Goal: Task Accomplishment & Management: Manage account settings

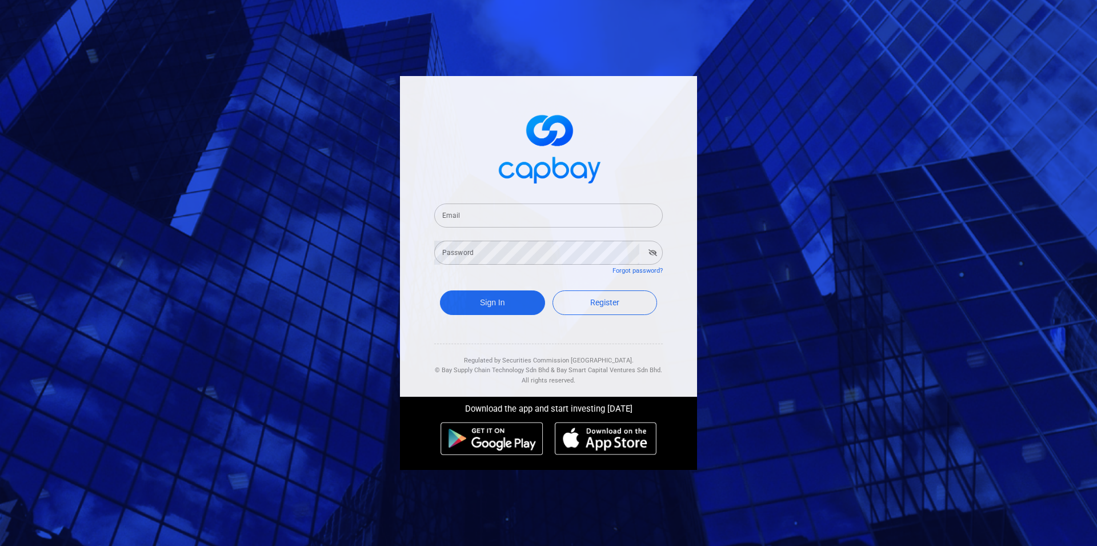
type input "[EMAIL_ADDRESS][DOMAIN_NAME]"
click at [475, 297] on button "Sign In" at bounding box center [492, 302] width 105 height 25
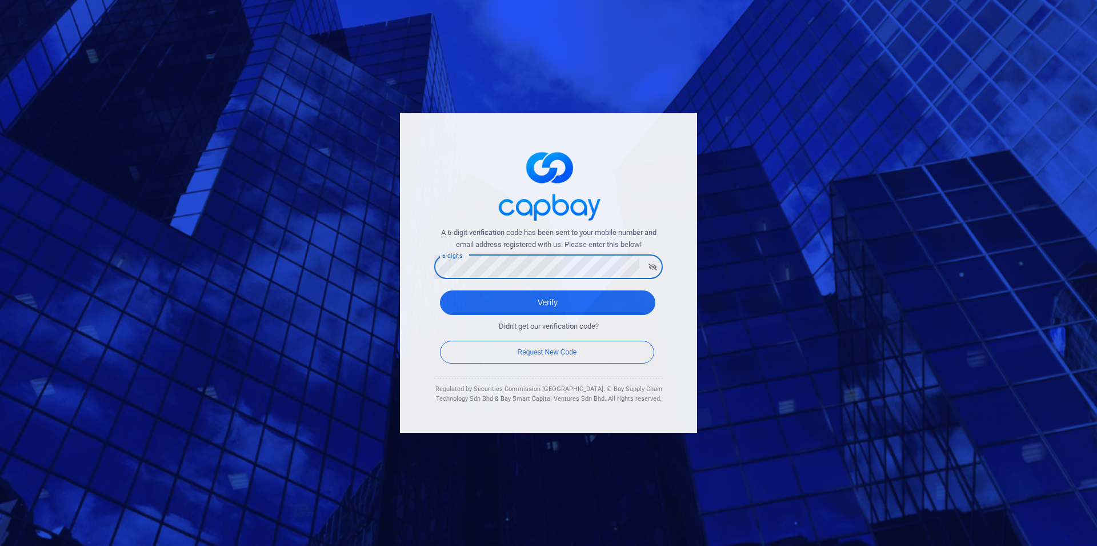
click at [440, 290] on button "Verify" at bounding box center [547, 302] width 215 height 25
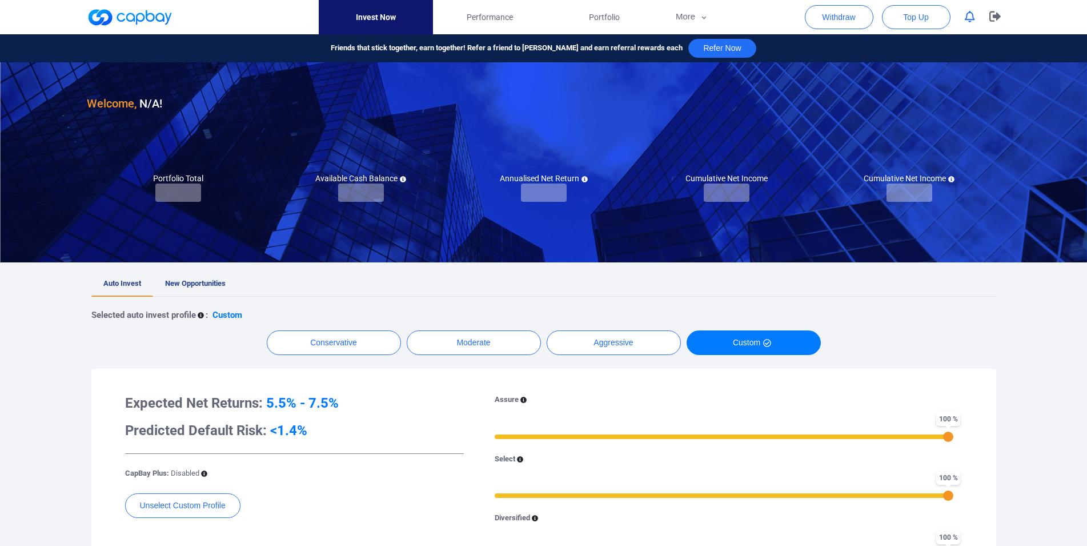
checkbox input "true"
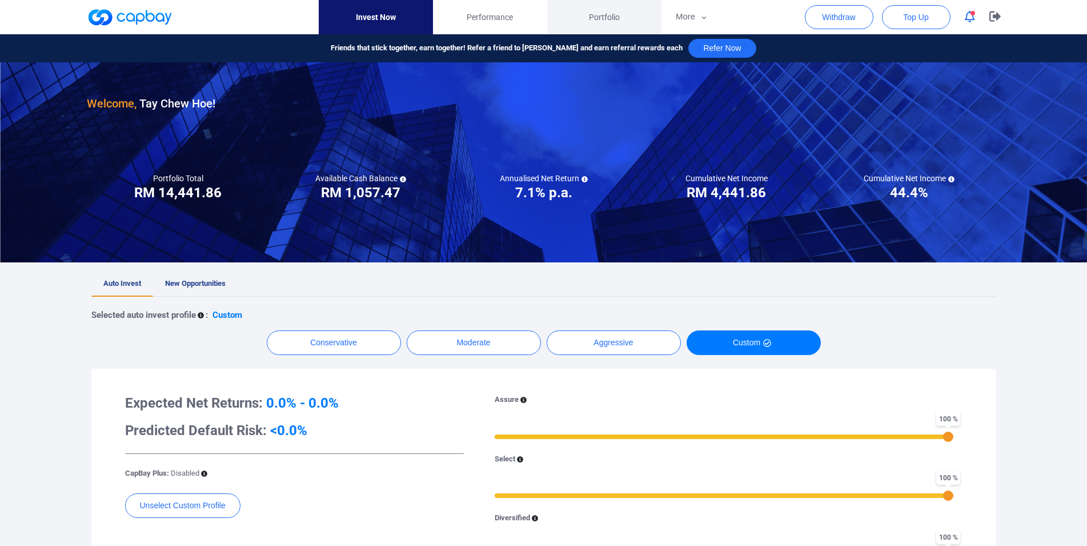
click at [628, 19] on link "Portfolio" at bounding box center [604, 17] width 114 height 34
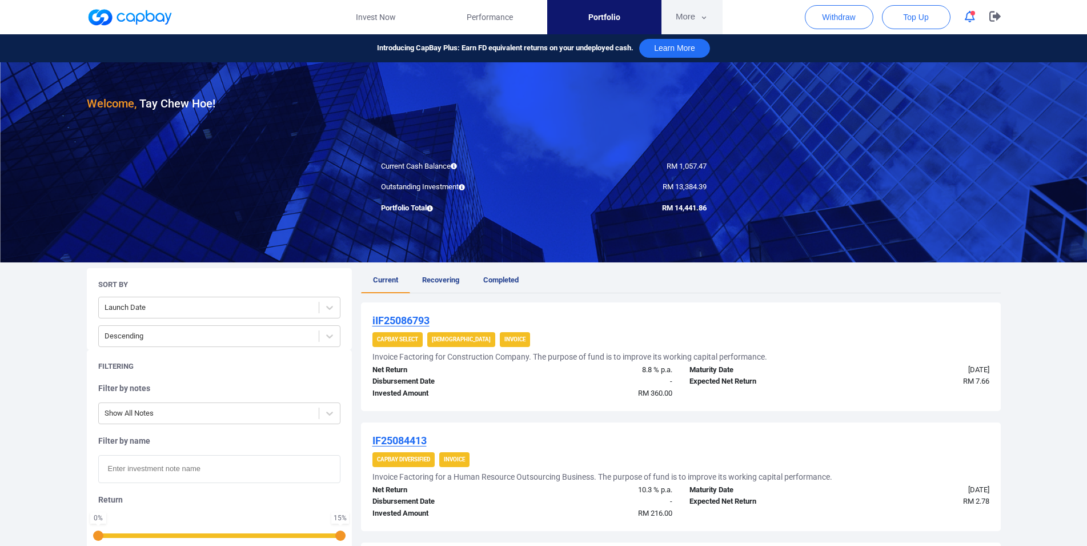
click at [683, 23] on button "More" at bounding box center [692, 17] width 61 height 34
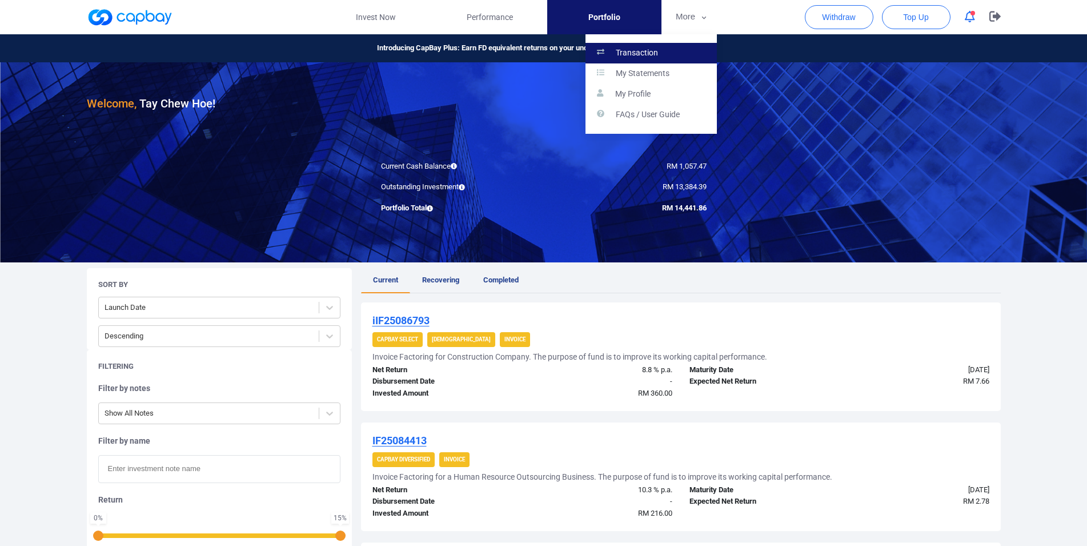
click at [671, 55] on link "Transaction" at bounding box center [651, 53] width 131 height 21
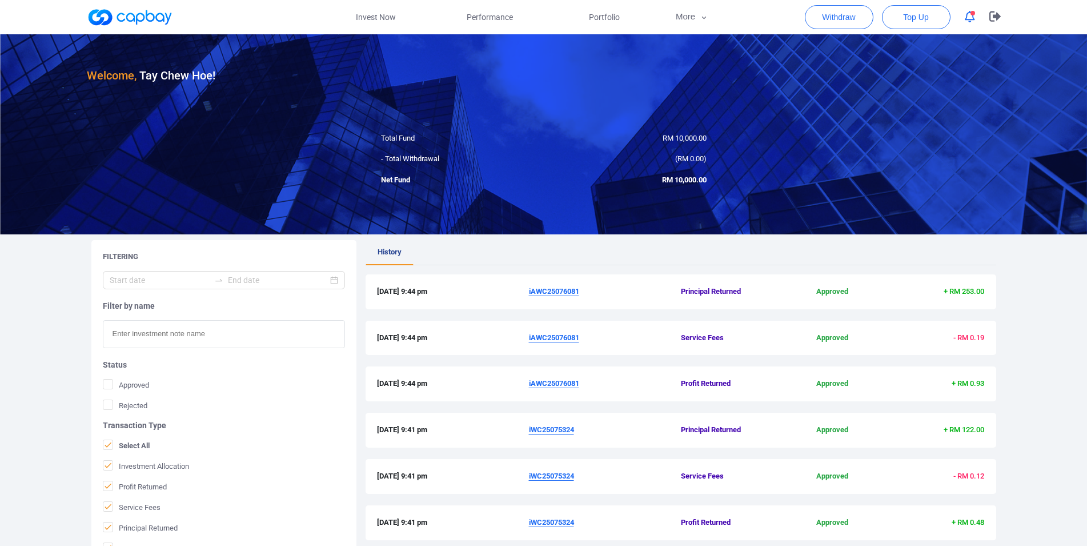
scroll to position [271, 0]
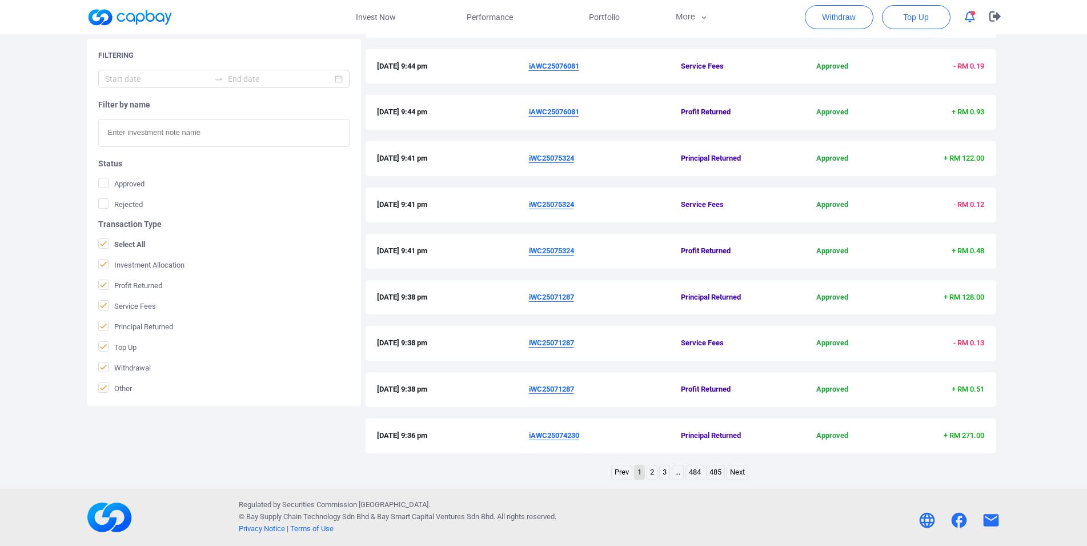
click at [650, 475] on link "2" at bounding box center [652, 472] width 10 height 14
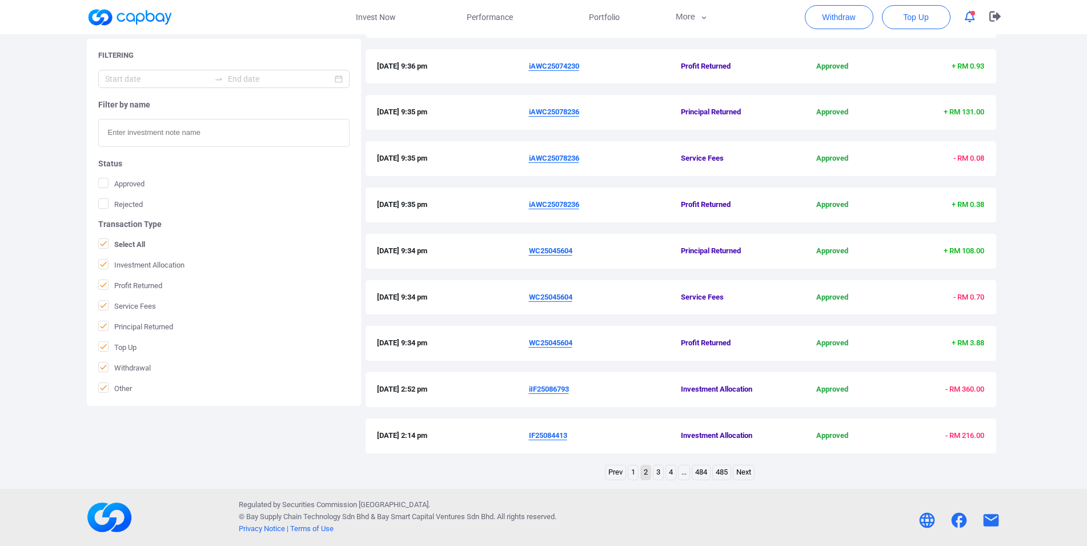
drag, startPoint x: 524, startPoint y: 344, endPoint x: 573, endPoint y: 344, distance: 49.1
click at [573, 344] on div "[DATE] 9:34 pm WC25045604 Profit Returned Approved + RM 3.88" at bounding box center [681, 343] width 608 height 12
copy div "WC25045604"
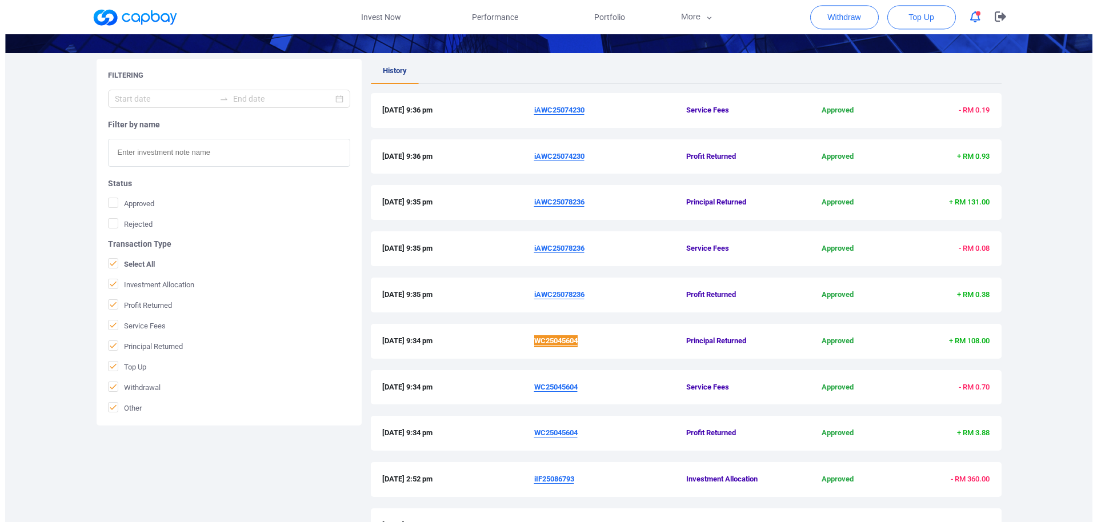
scroll to position [155, 0]
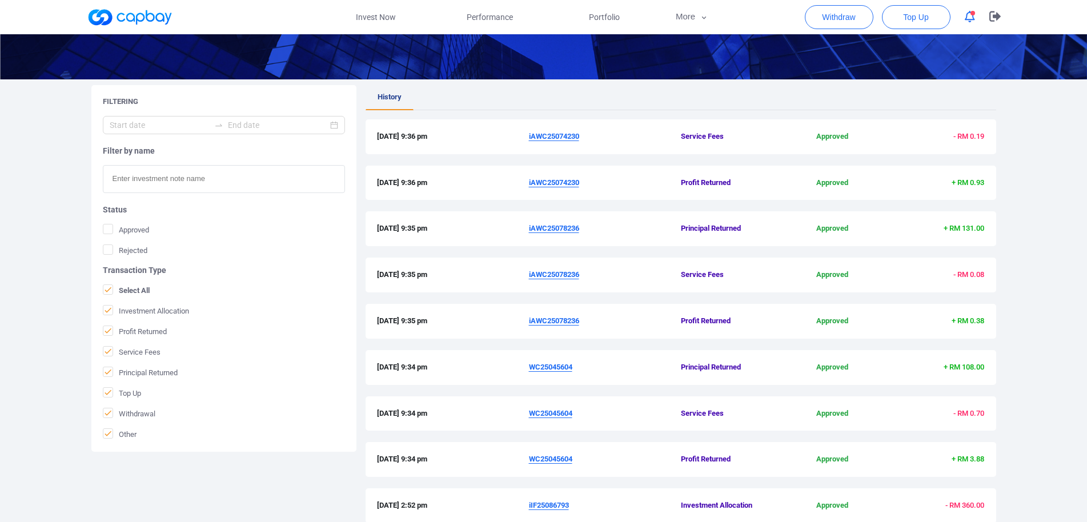
click at [550, 322] on u "iAWC25078236" at bounding box center [554, 320] width 50 height 9
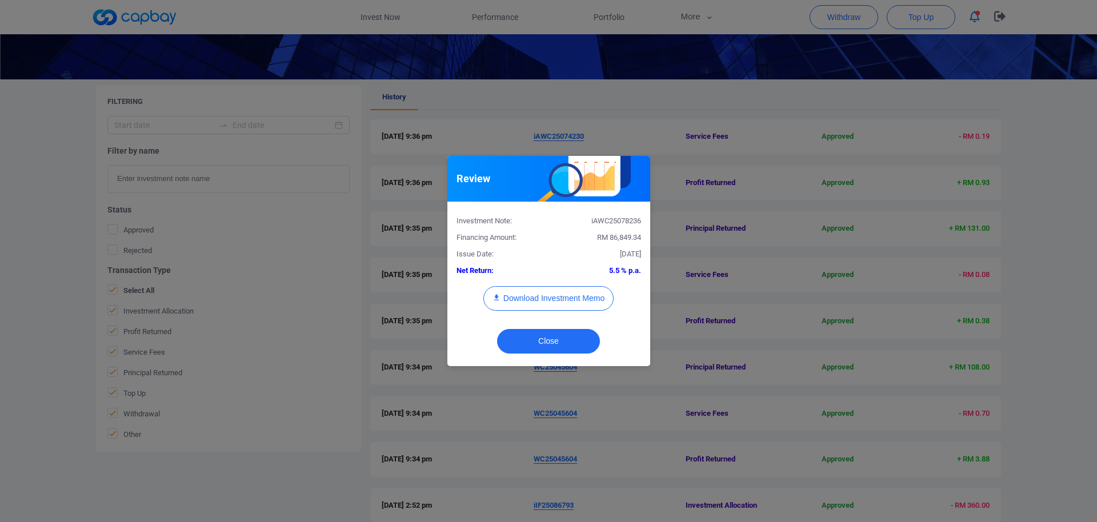
click at [617, 214] on div "Investment Note: iAWC25078236" at bounding box center [549, 219] width 202 height 17
click at [617, 222] on div "iAWC25078236" at bounding box center [598, 221] width 101 height 12
click at [0, 293] on div "Review Investment Note: iAWC25078236 Financing Amount: RM 86,849.34 Issue Date:…" at bounding box center [548, 261] width 1097 height 522
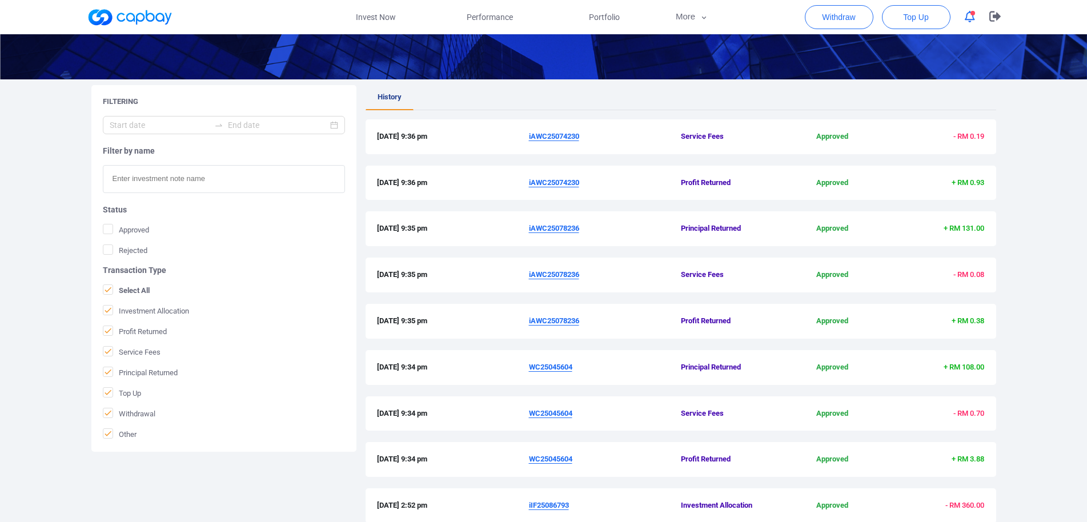
click at [555, 177] on div "[DATE] 9:36 pm iAWC25074230 Profit Returned Approved + RM 0.93" at bounding box center [681, 183] width 631 height 35
click at [560, 182] on u "iAWC25074230" at bounding box center [554, 182] width 50 height 9
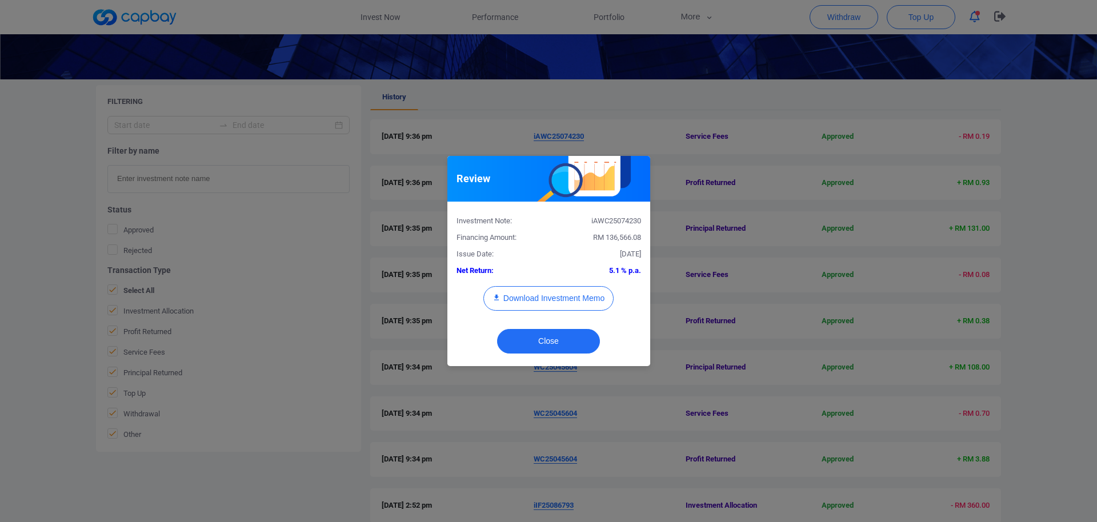
click at [622, 222] on div "iAWC25074230" at bounding box center [598, 221] width 101 height 12
copy div "iAWC25074230"
click at [0, 278] on div "Review Investment Note: iAWC25074230 Financing Amount: RM 136,566.08 Issue Date…" at bounding box center [548, 261] width 1097 height 522
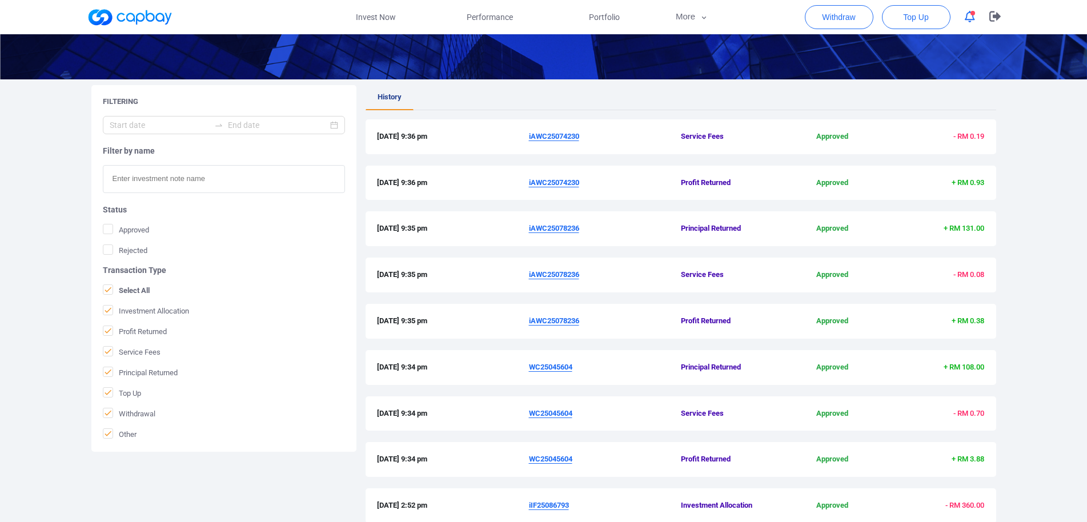
click at [558, 231] on u "iAWC25078236" at bounding box center [554, 228] width 50 height 9
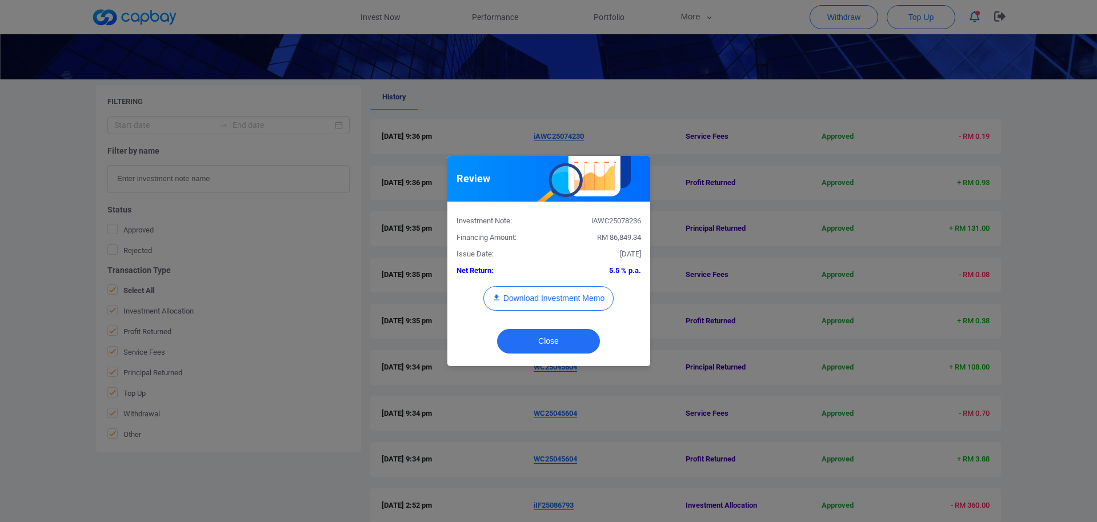
click at [622, 213] on div "Investment Note: iAWC25078236" at bounding box center [549, 219] width 202 height 17
click at [623, 215] on div "Investment Note: iAWC25078236" at bounding box center [549, 219] width 202 height 17
copy div "iAWC25078236"
click at [423, 409] on div "Review Investment Note: iAWC25078236 Financing Amount: RM 86,849.34 Issue Date:…" at bounding box center [548, 261] width 1097 height 522
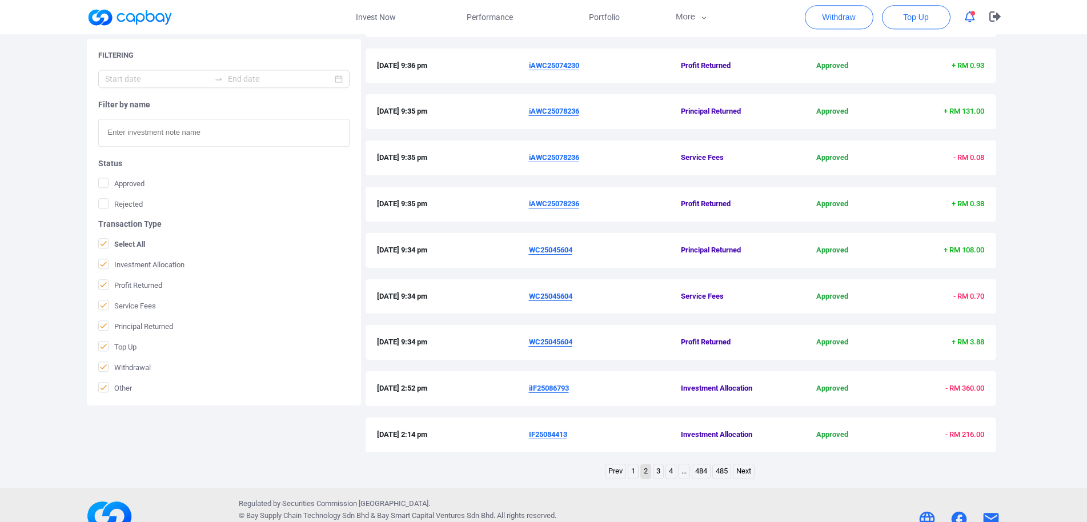
scroll to position [295, 0]
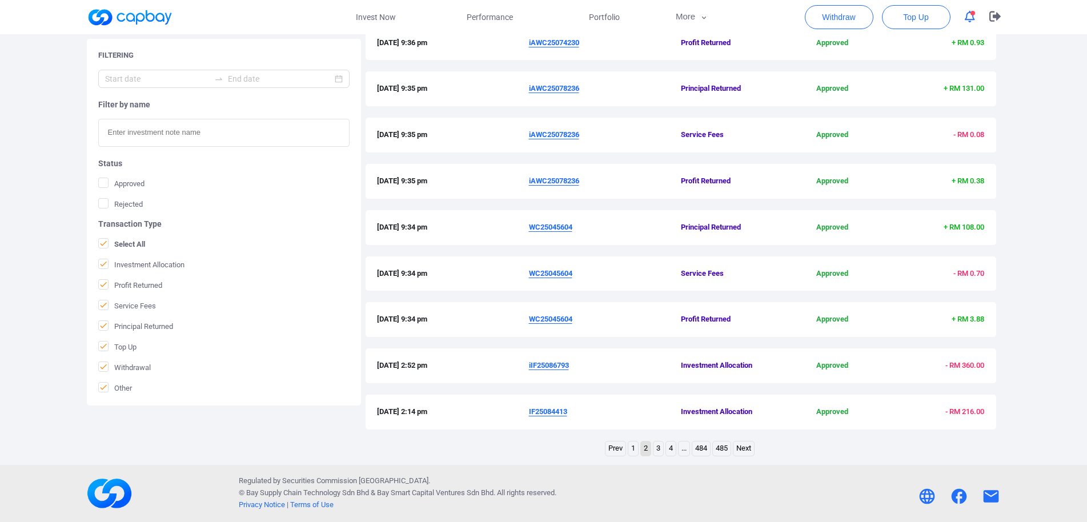
click at [630, 451] on link "1" at bounding box center [633, 449] width 10 height 14
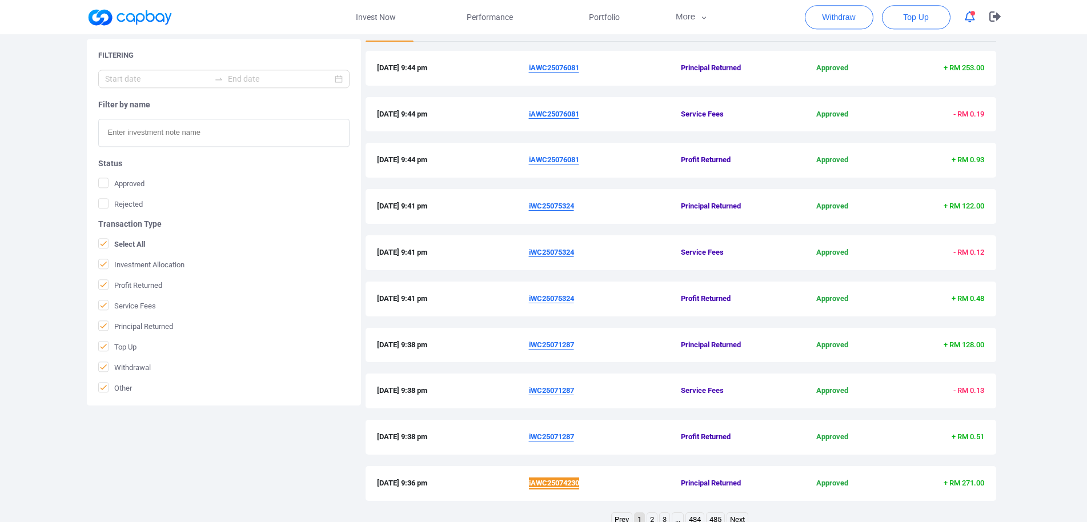
scroll to position [237, 0]
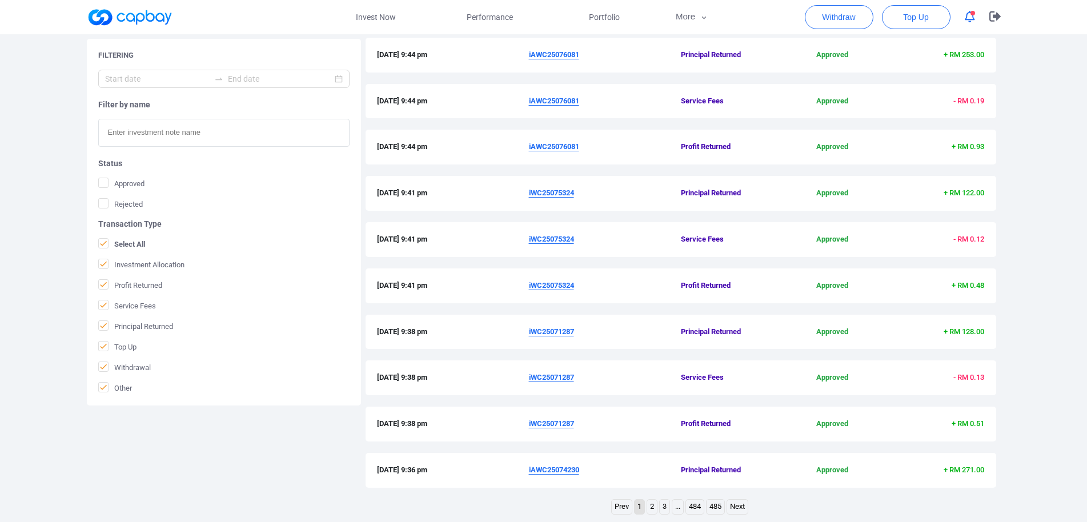
click at [557, 423] on u "iWC25071287" at bounding box center [551, 423] width 45 height 9
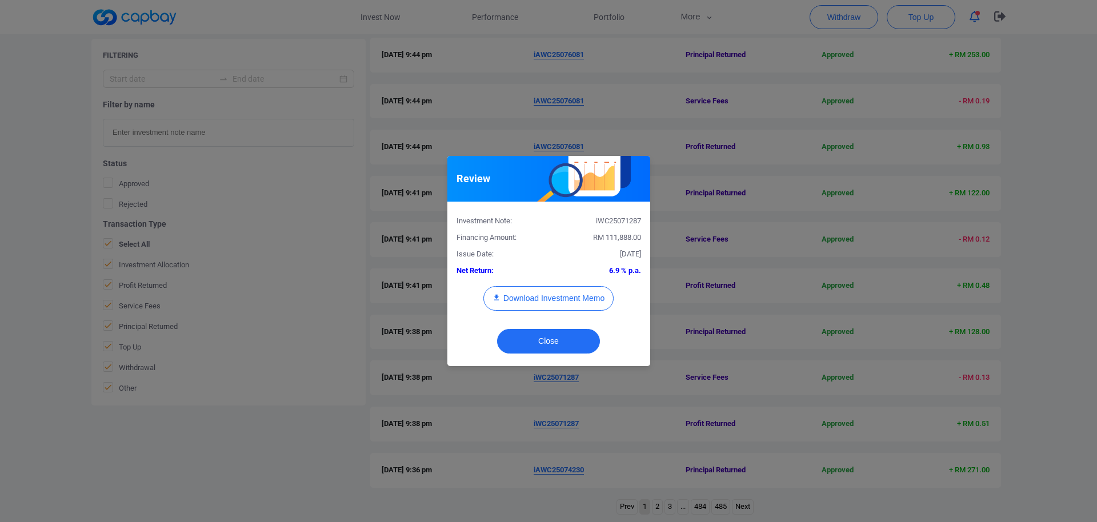
click at [603, 222] on div "iWC25071287" at bounding box center [598, 221] width 101 height 12
copy div "iWC25071287"
click at [255, 470] on div "Review Investment Note: iWC25071287 Financing Amount: RM 111,888.00 Issue Date:…" at bounding box center [548, 261] width 1097 height 522
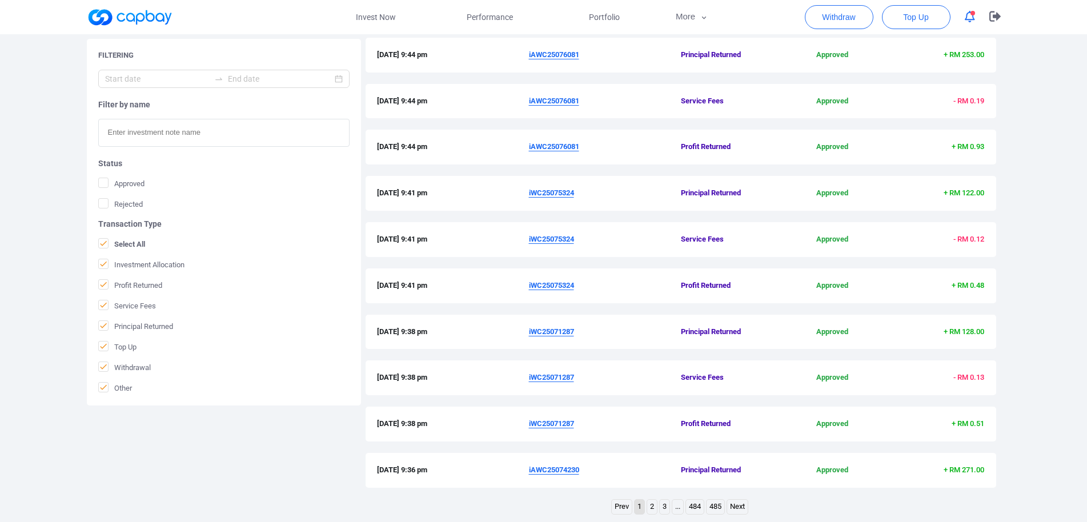
click at [557, 288] on u "iWC25075324" at bounding box center [551, 285] width 45 height 9
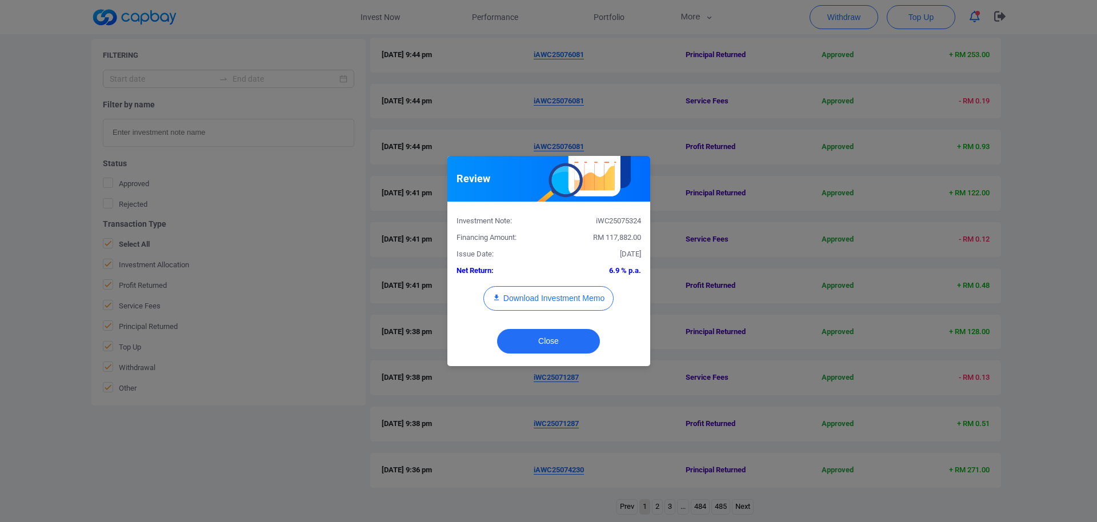
click at [618, 226] on div "iWC25075324" at bounding box center [598, 221] width 101 height 12
copy div "iWC25075324"
click at [0, 298] on div "Review Investment Note: iWC25075324 Financing Amount: RM 117,882.00 Issue Date:…" at bounding box center [548, 261] width 1097 height 522
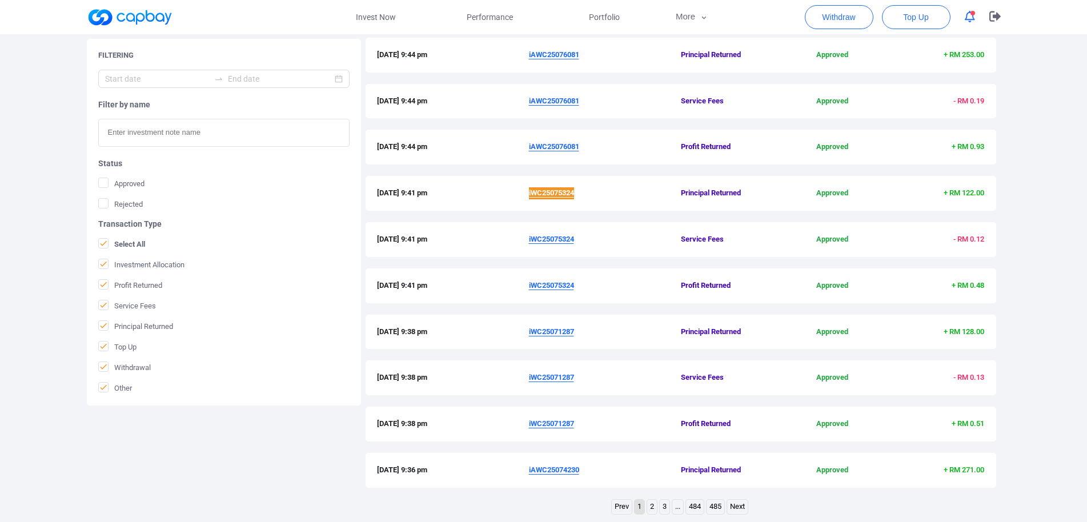
scroll to position [120, 0]
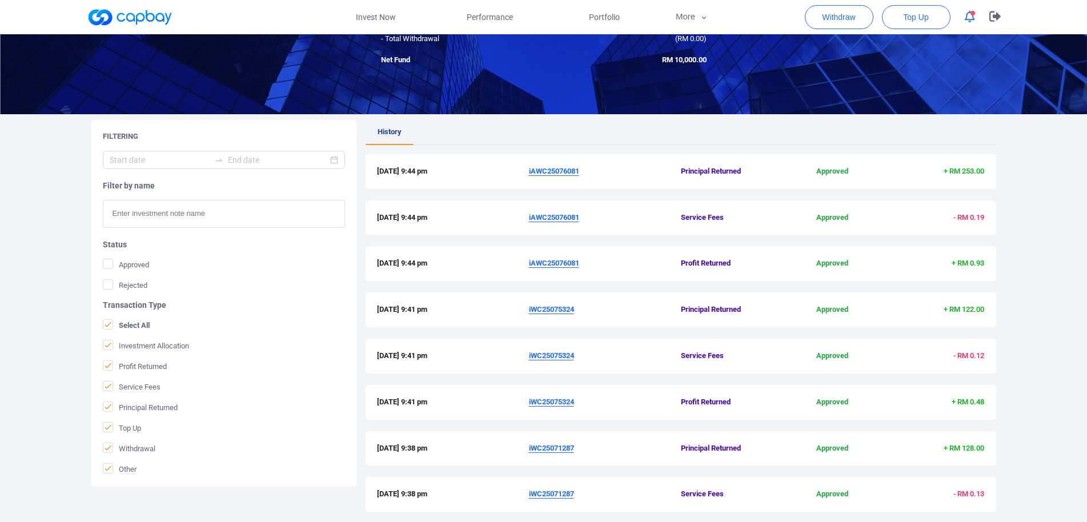
click at [553, 265] on u "iAWC25076081" at bounding box center [554, 263] width 50 height 9
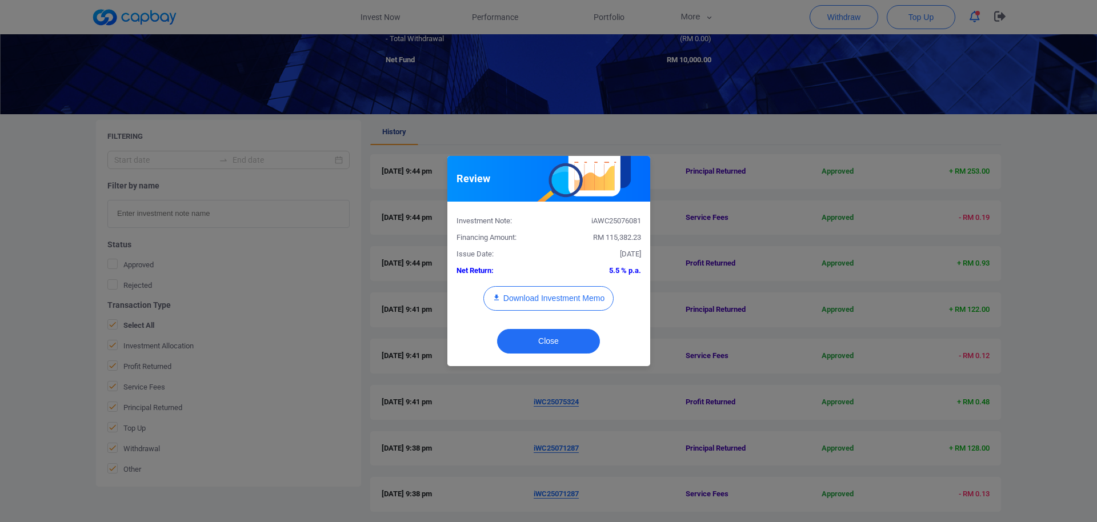
click at [607, 219] on div "iAWC25076081" at bounding box center [598, 221] width 101 height 12
copy div "iAWC25076081"
click at [0, 353] on div "Review Investment Note: iAWC25076081 Financing Amount: RM 115,382.23 Issue Date…" at bounding box center [548, 261] width 1097 height 522
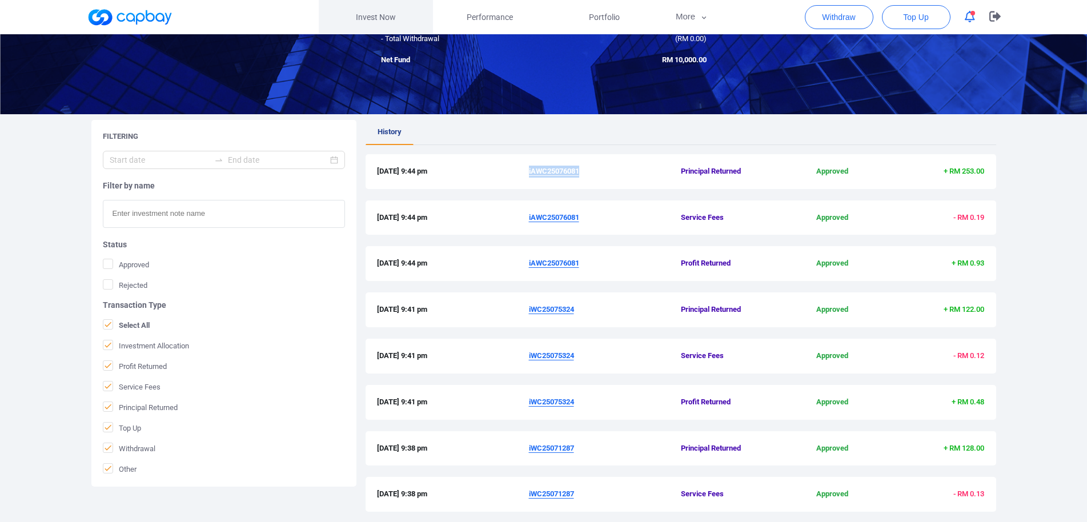
click at [396, 13] on link "Invest Now" at bounding box center [376, 17] width 114 height 34
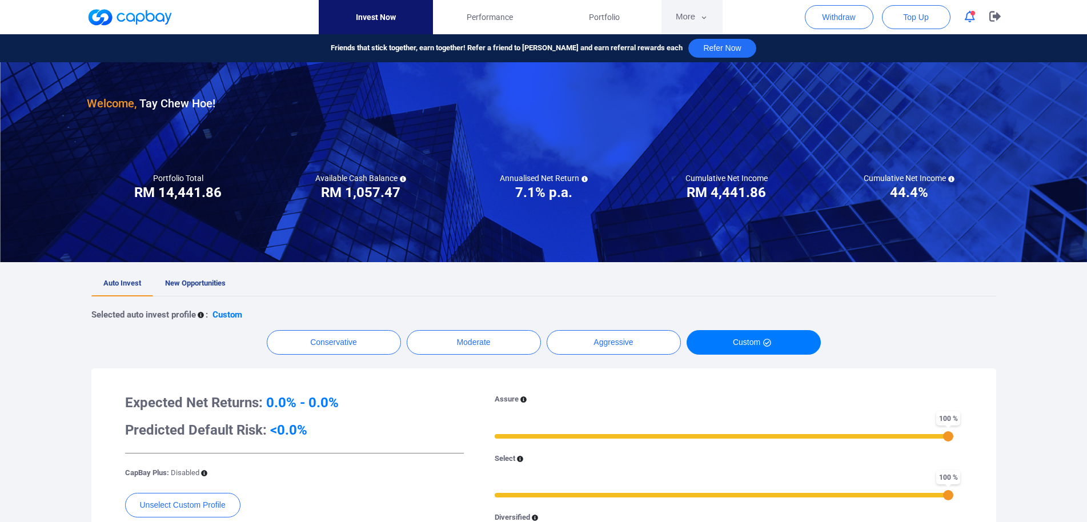
click at [703, 15] on icon "button" at bounding box center [704, 18] width 9 height 10
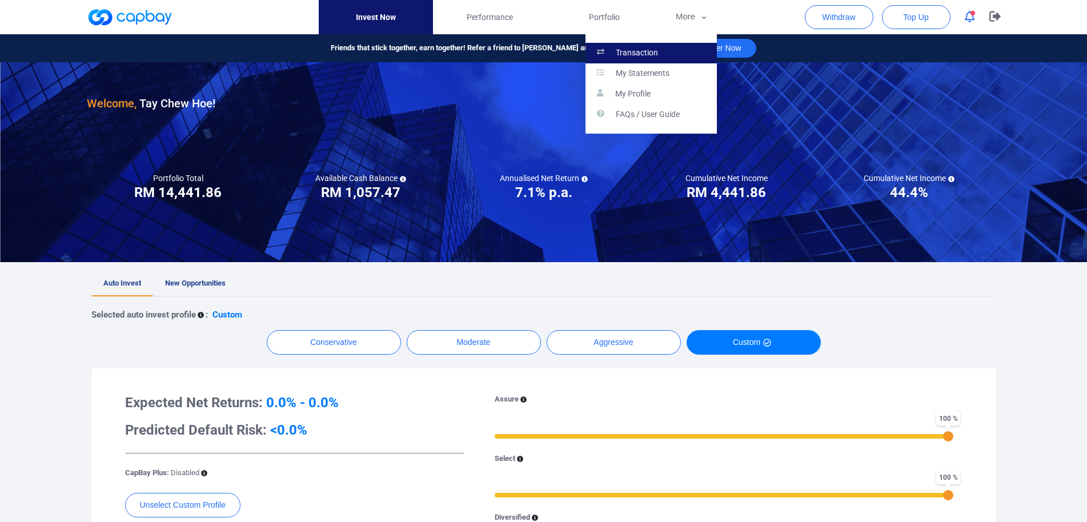
click at [640, 57] on p "Transaction" at bounding box center [637, 53] width 42 height 10
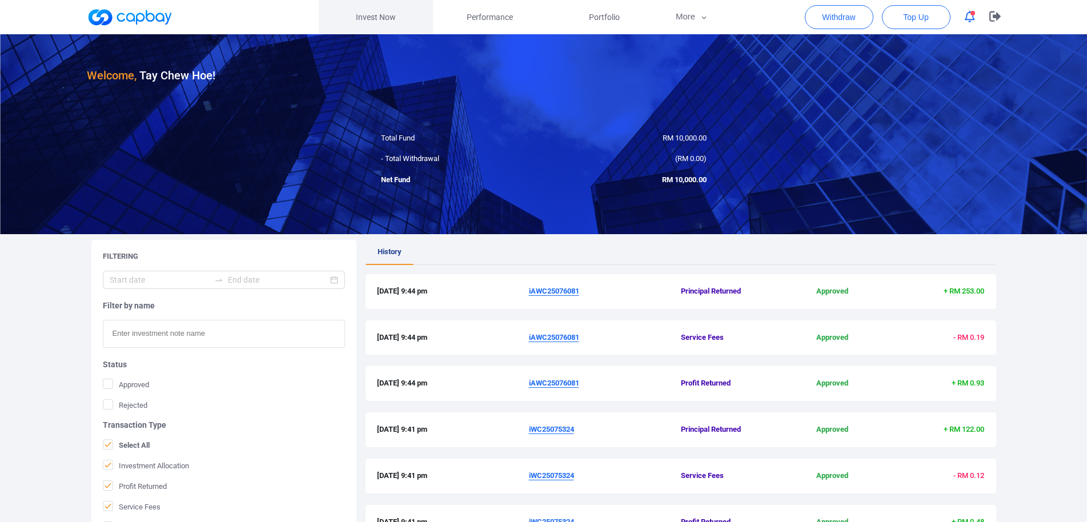
click at [377, 20] on link "Invest Now" at bounding box center [376, 17] width 114 height 34
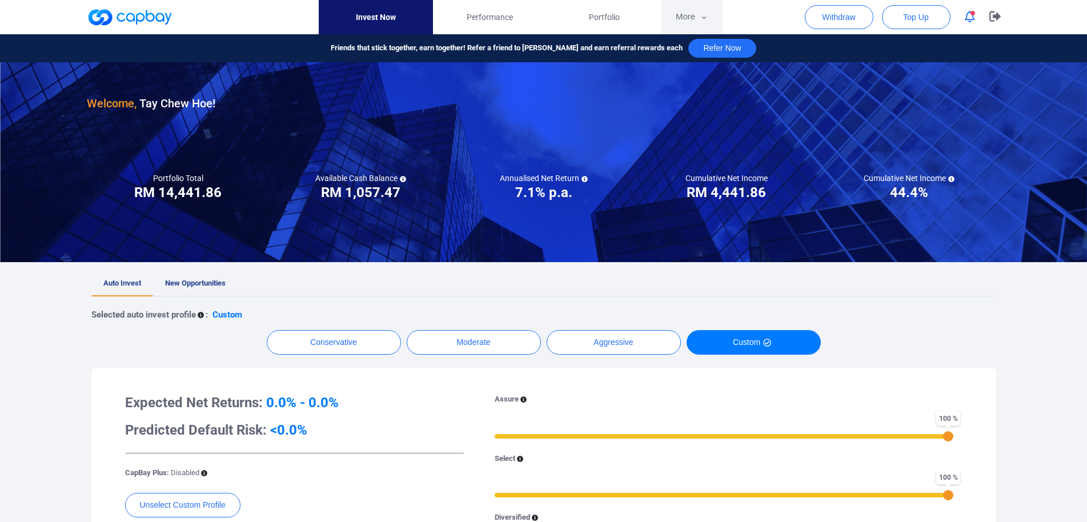
click at [683, 18] on button "More" at bounding box center [692, 17] width 61 height 34
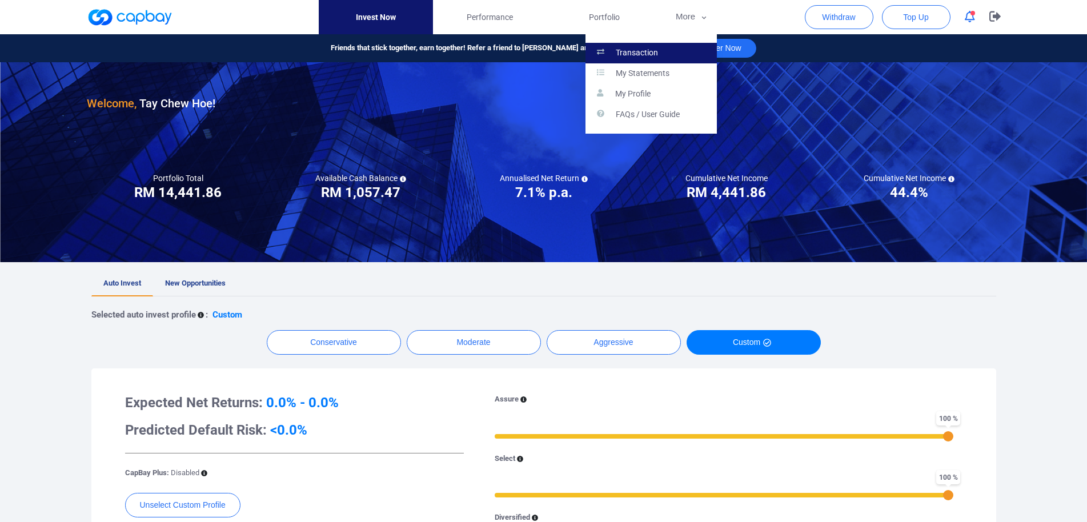
click at [648, 46] on link "Transaction" at bounding box center [651, 53] width 131 height 21
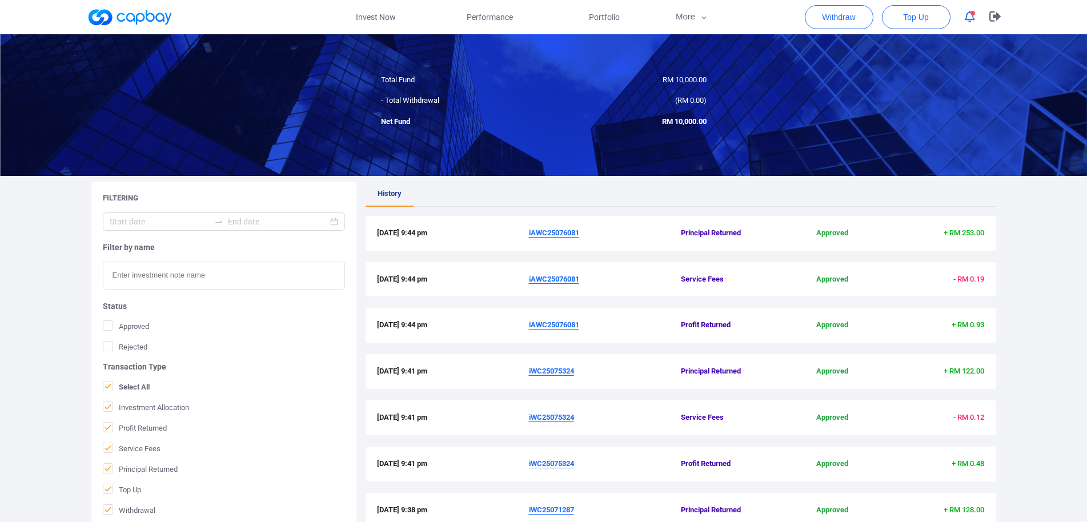
scroll to position [295, 0]
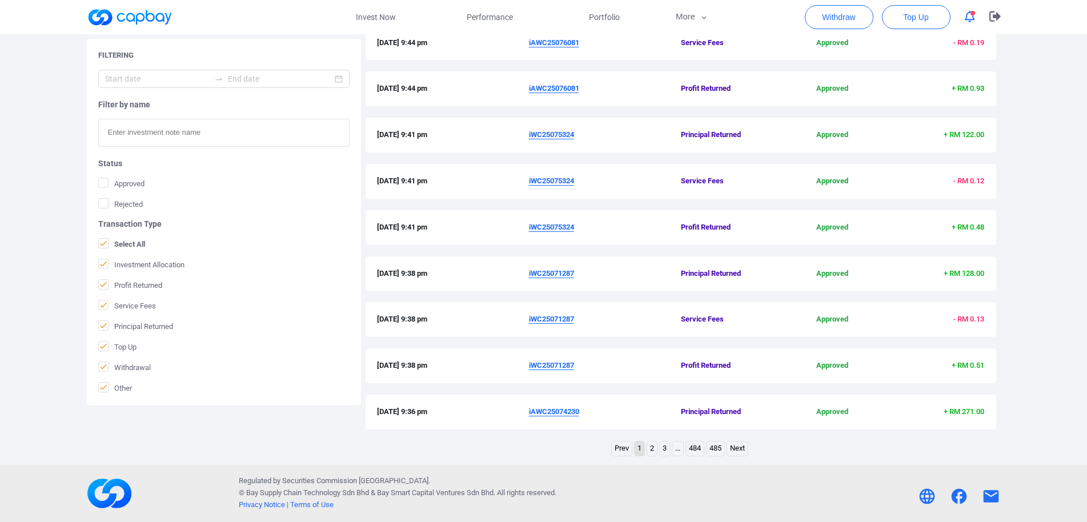
click at [649, 452] on link "2" at bounding box center [652, 449] width 10 height 14
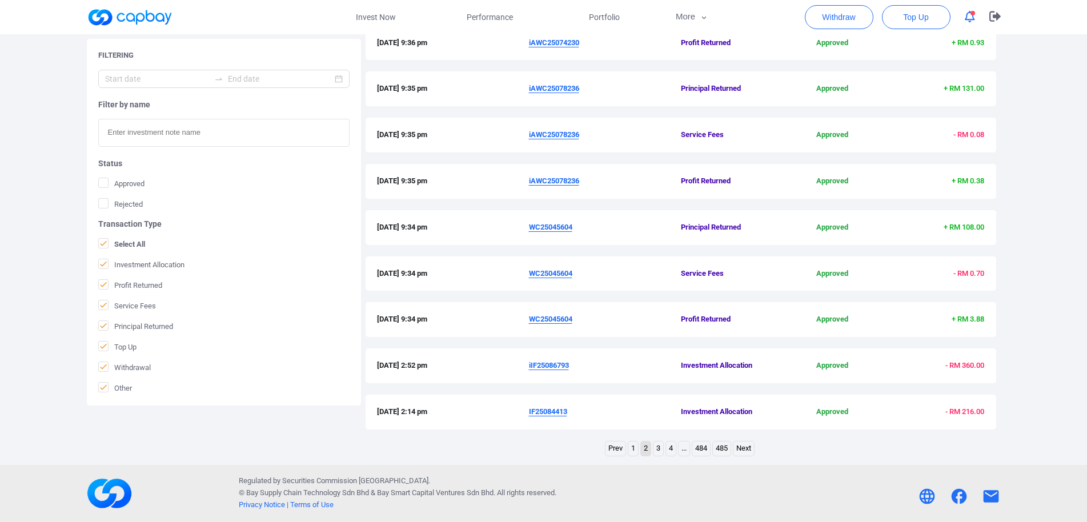
click at [636, 451] on link "1" at bounding box center [633, 449] width 10 height 14
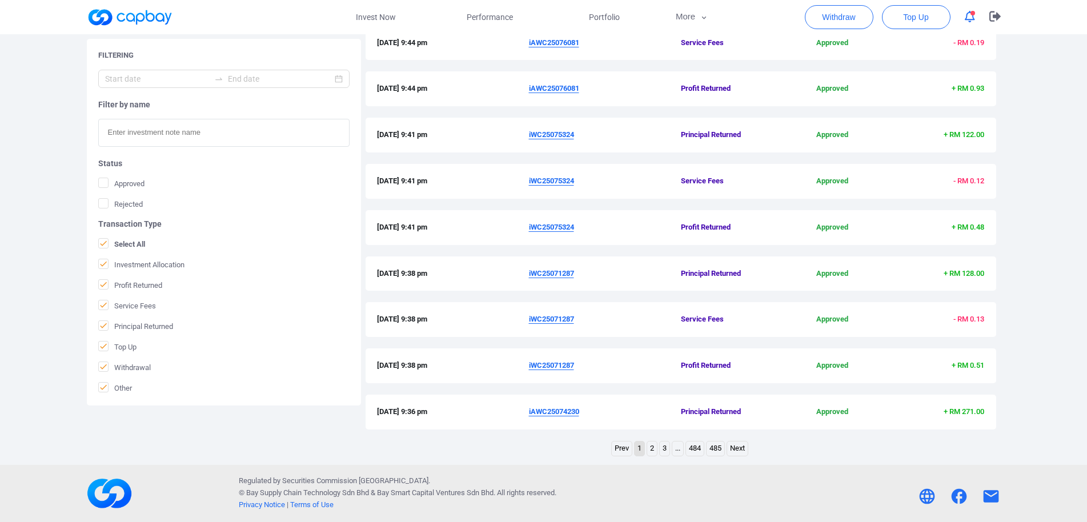
click at [651, 452] on link "2" at bounding box center [652, 449] width 10 height 14
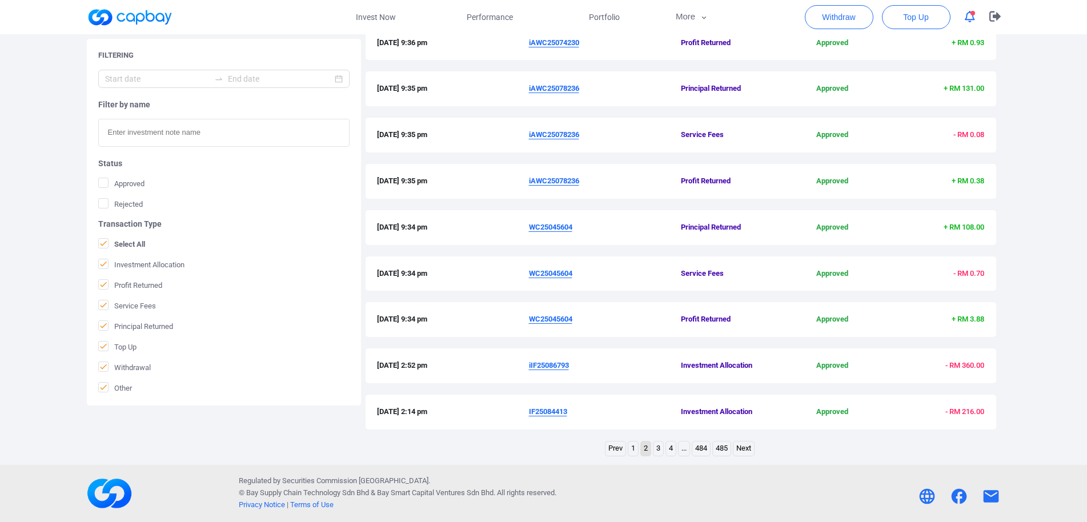
click at [636, 449] on ul "Prev 1 2 3 4 ... 484 485 Next" at bounding box center [680, 450] width 151 height 18
click at [635, 449] on link "1" at bounding box center [633, 449] width 10 height 14
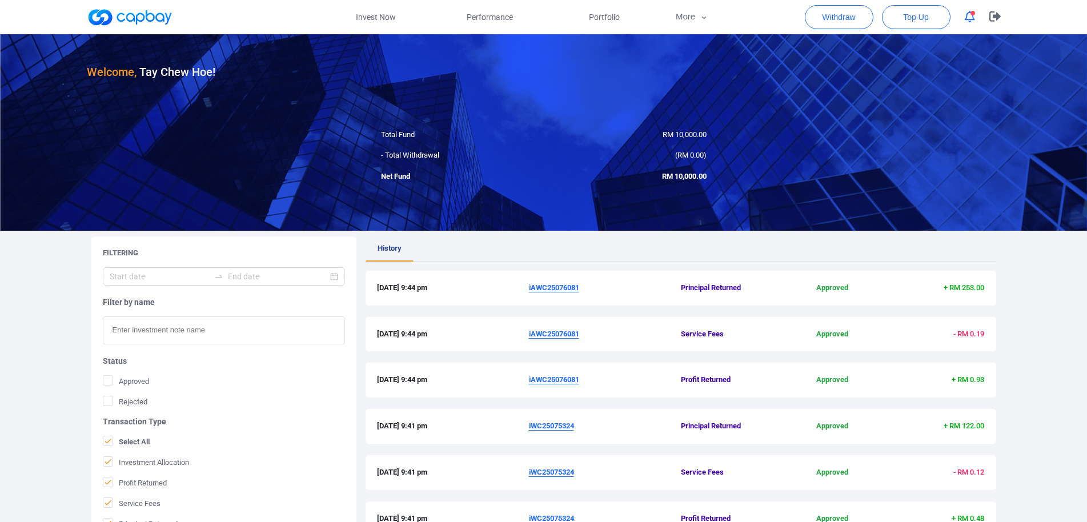
scroll to position [237, 0]
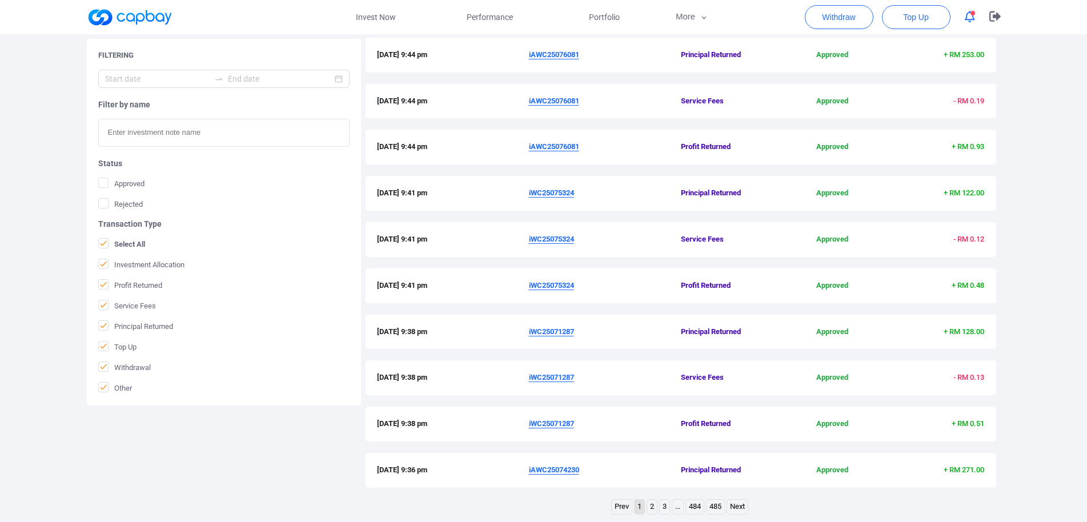
click at [655, 507] on link "2" at bounding box center [652, 507] width 10 height 14
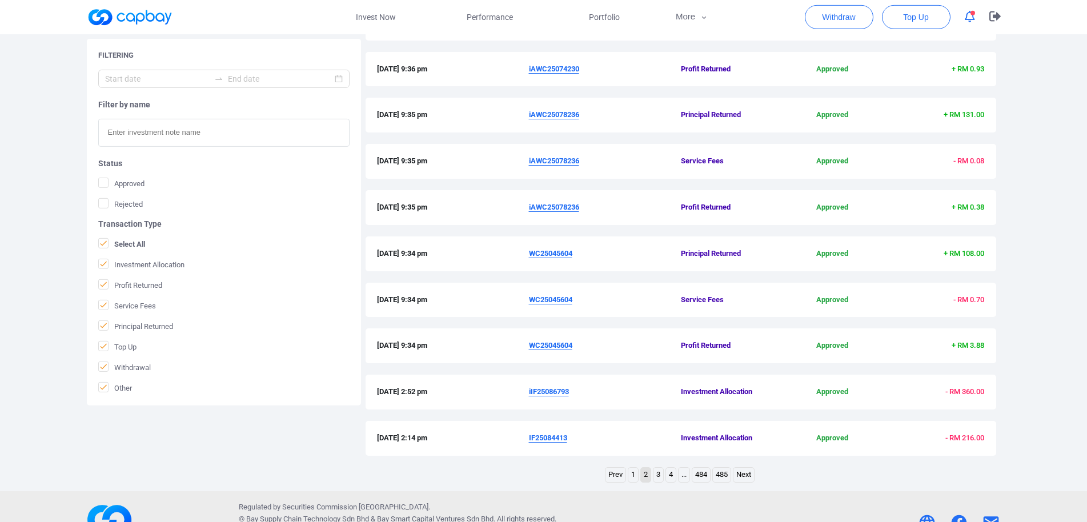
scroll to position [295, 0]
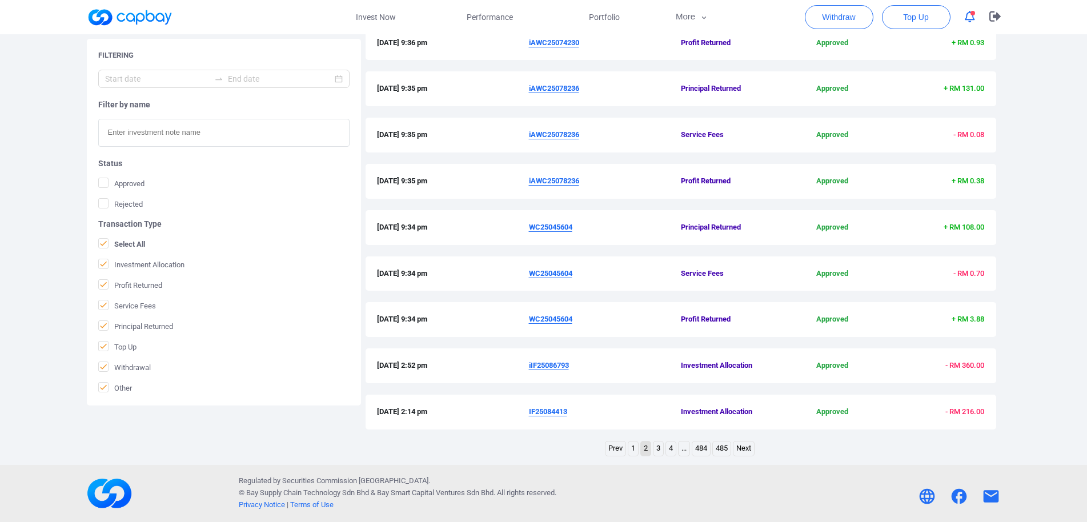
click at [555, 367] on u "iIF25086793" at bounding box center [549, 365] width 40 height 9
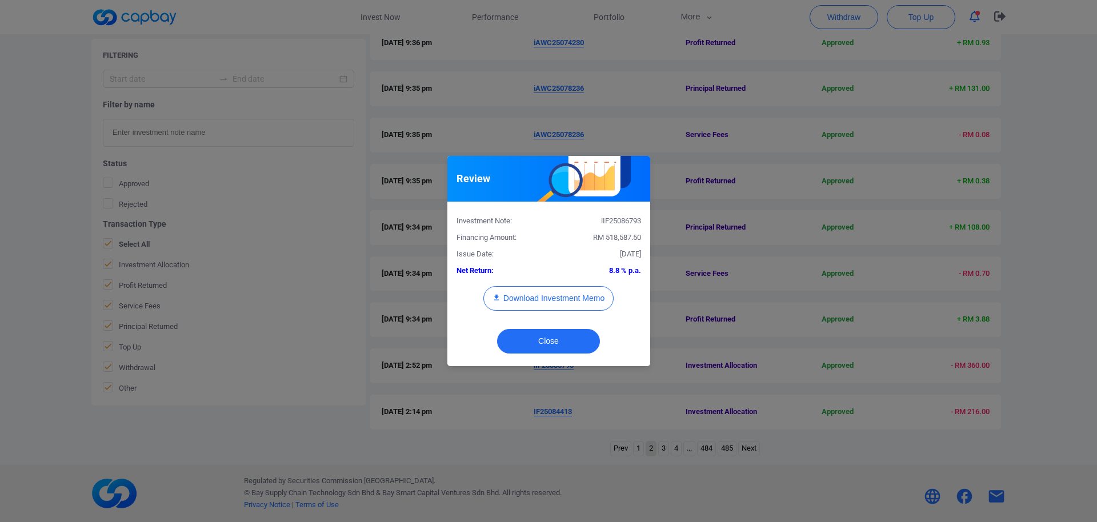
click at [774, 472] on div "Review Investment Note: iIF25086793 Financing Amount: RM 518,587.50 Issue Date:…" at bounding box center [548, 261] width 1097 height 522
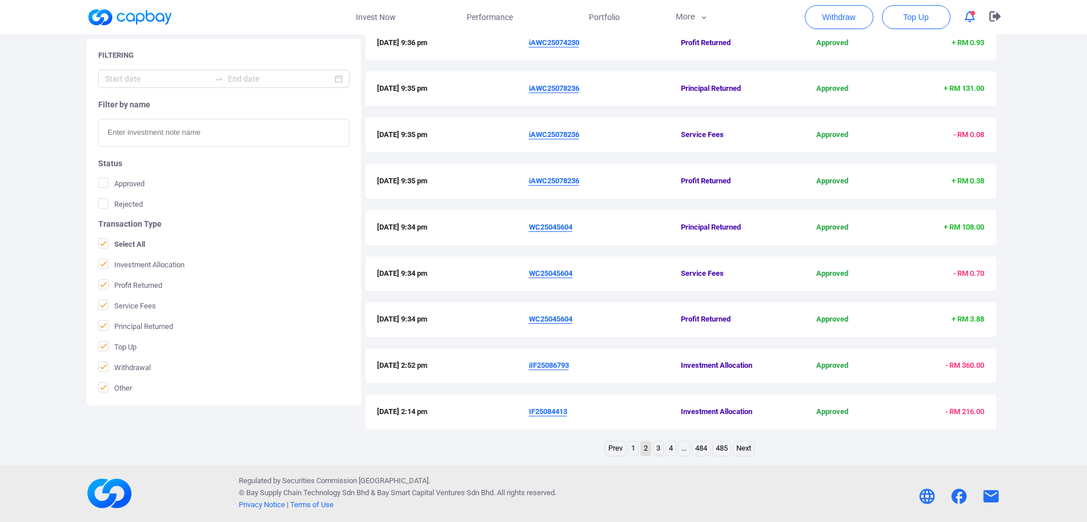
click at [655, 450] on link "3" at bounding box center [659, 449] width 10 height 14
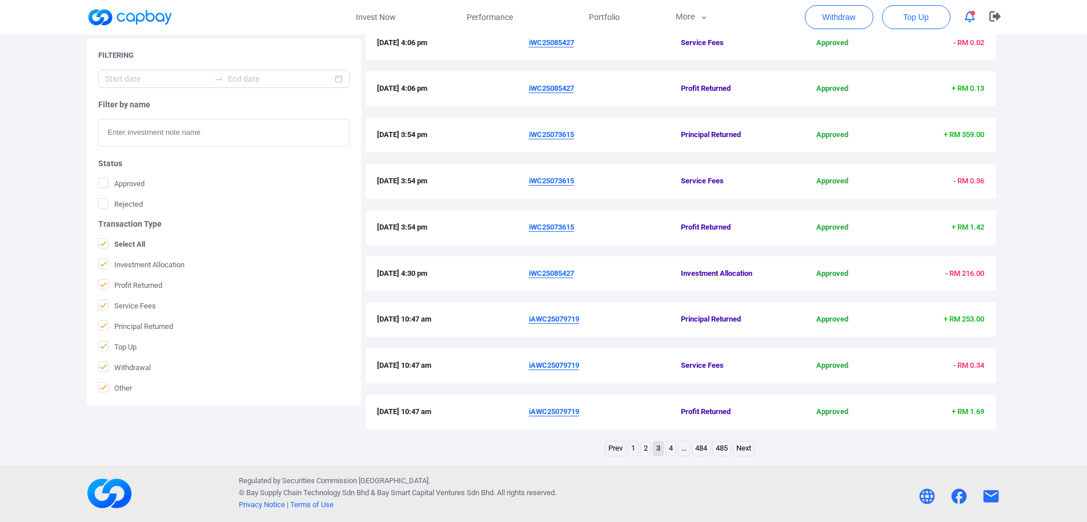
click at [670, 450] on link "4" at bounding box center [671, 449] width 10 height 14
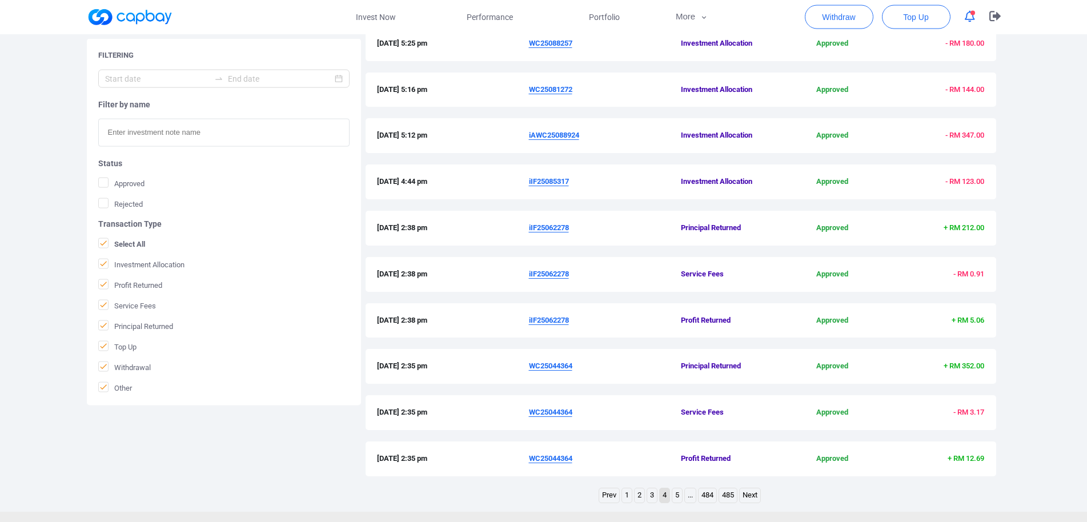
scroll to position [264, 0]
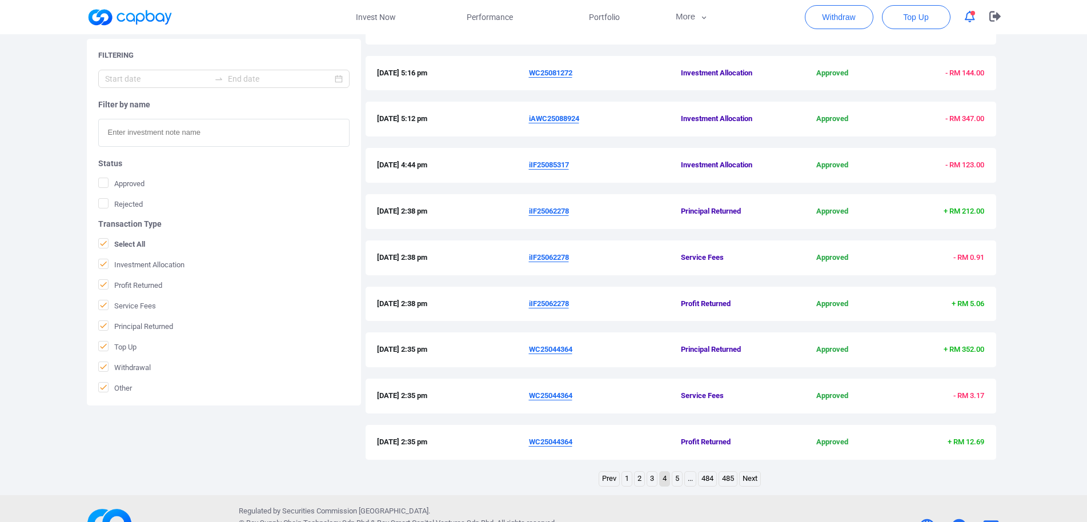
click at [677, 482] on link "5" at bounding box center [677, 479] width 10 height 14
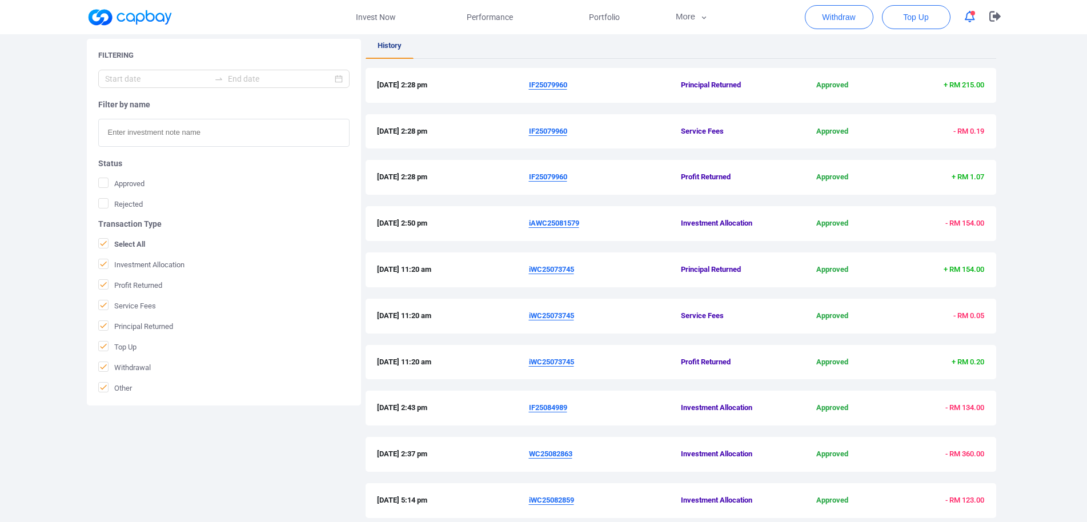
scroll to position [295, 0]
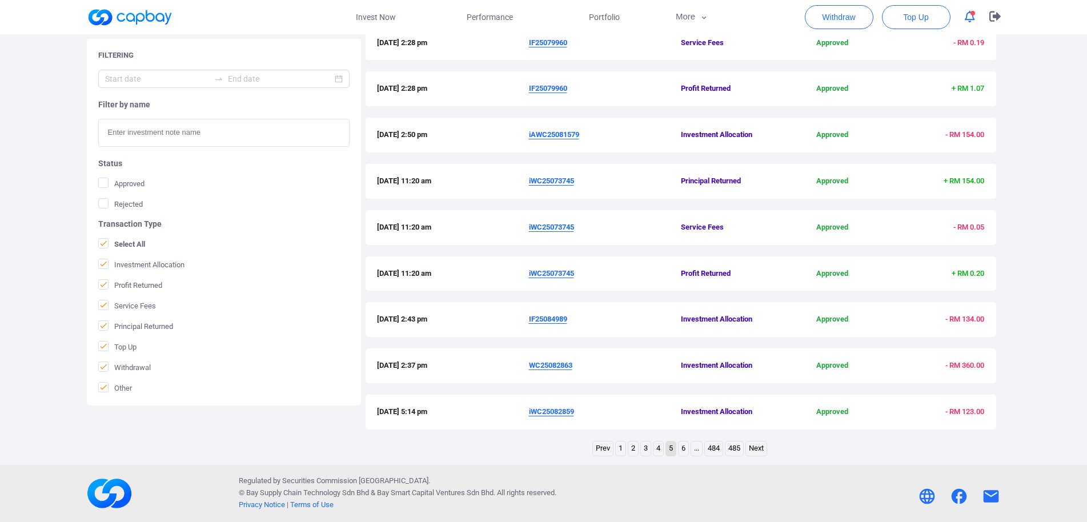
click at [683, 451] on link "6" at bounding box center [684, 449] width 10 height 14
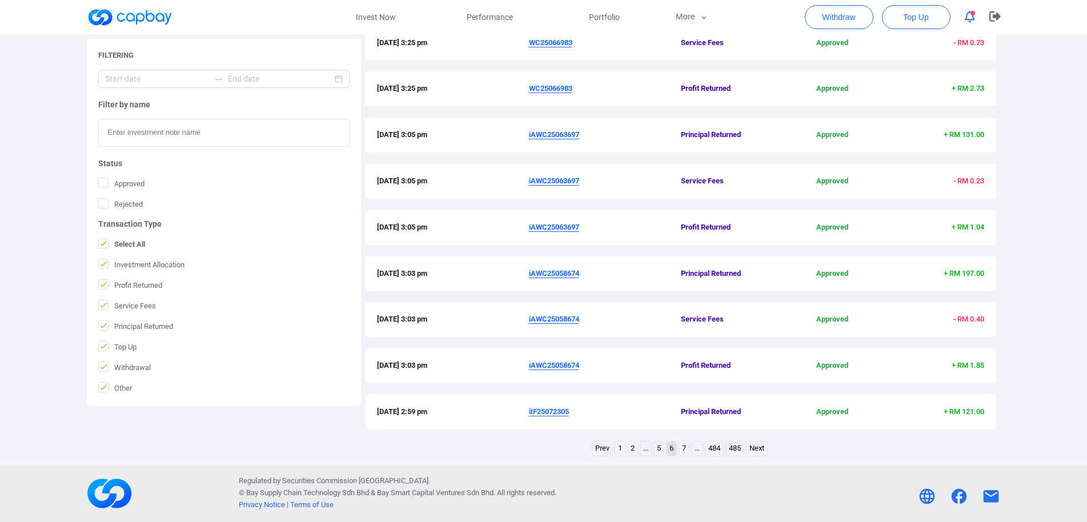
click at [659, 451] on link "5" at bounding box center [659, 449] width 10 height 14
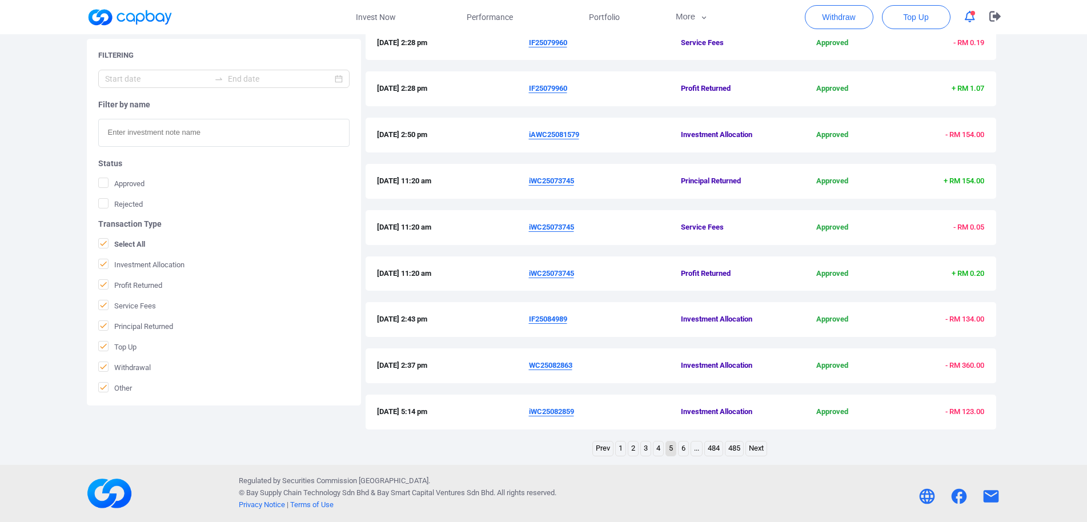
click at [679, 450] on link "6" at bounding box center [684, 449] width 10 height 14
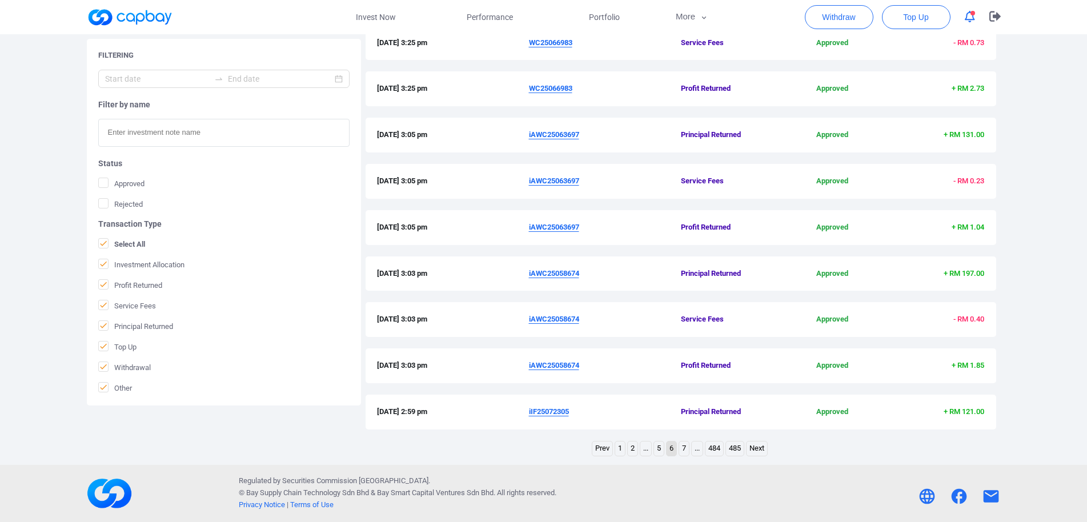
click at [688, 450] on link "7" at bounding box center [684, 449] width 10 height 14
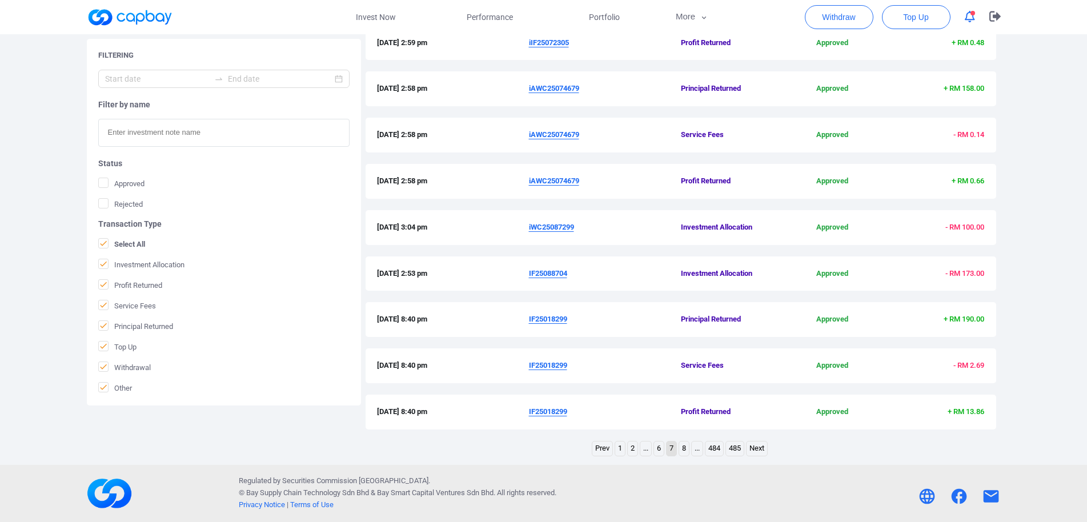
click at [660, 451] on link "6" at bounding box center [659, 449] width 10 height 14
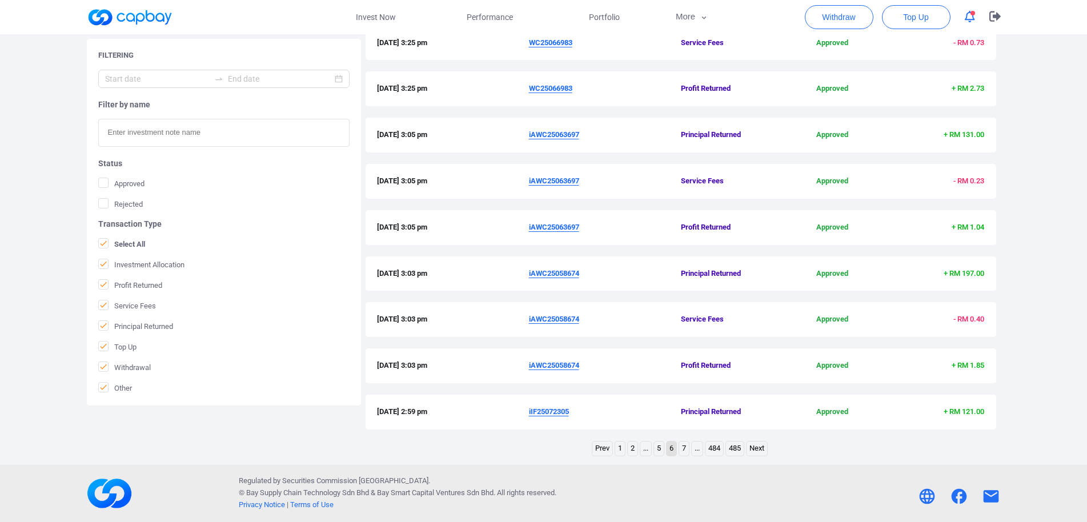
click at [604, 448] on link "Prev" at bounding box center [602, 449] width 20 height 14
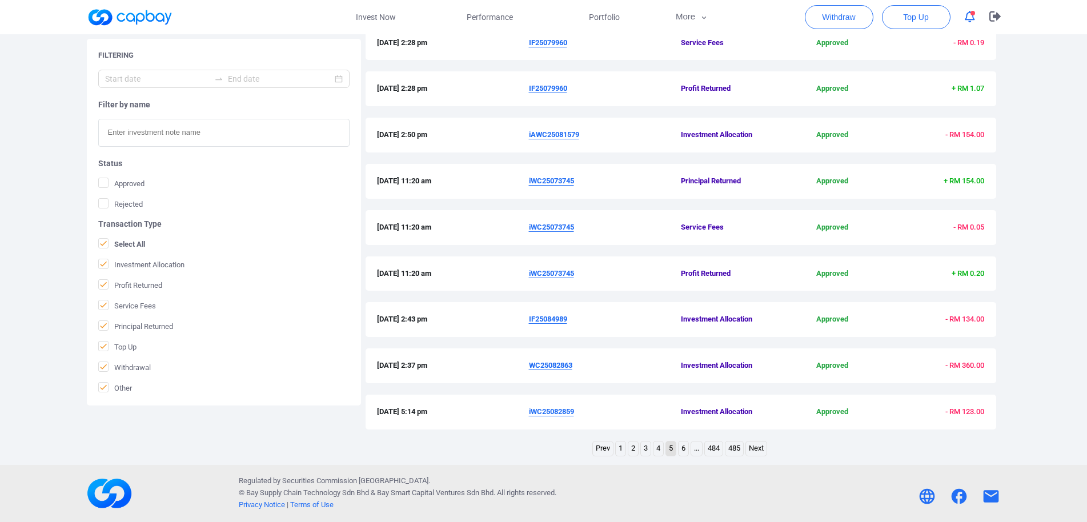
click at [618, 450] on link "1" at bounding box center [621, 449] width 10 height 14
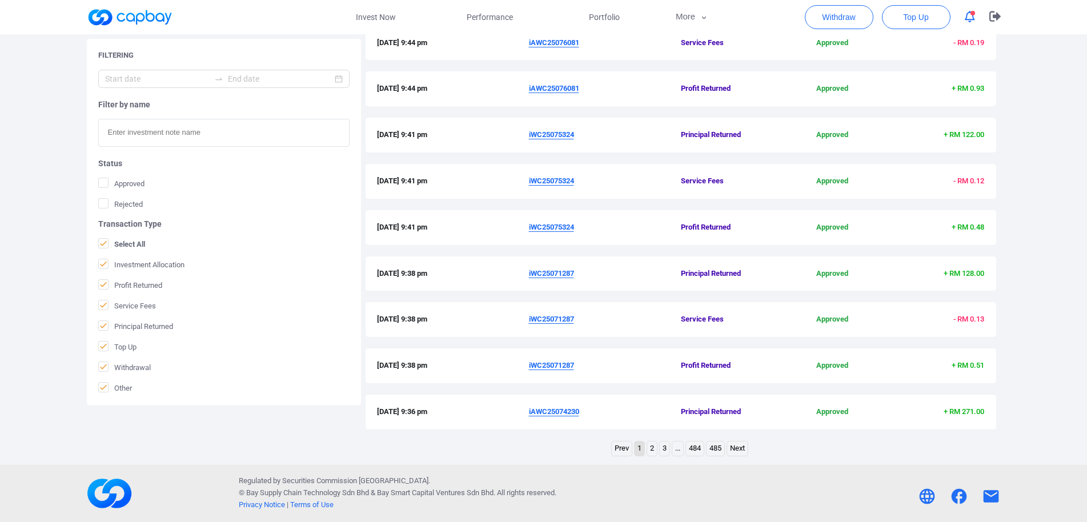
click at [649, 449] on link "2" at bounding box center [652, 449] width 10 height 14
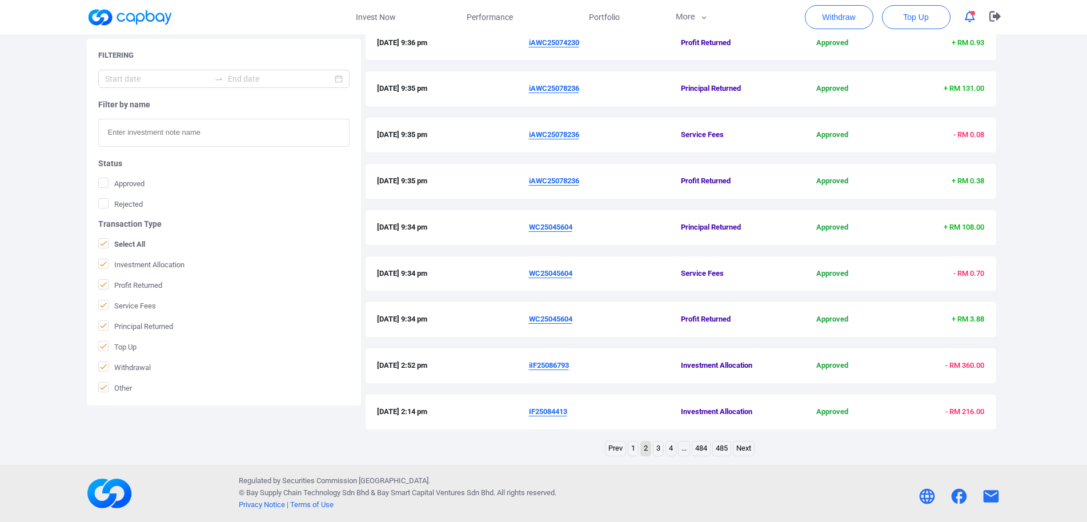
click at [658, 448] on link "3" at bounding box center [659, 449] width 10 height 14
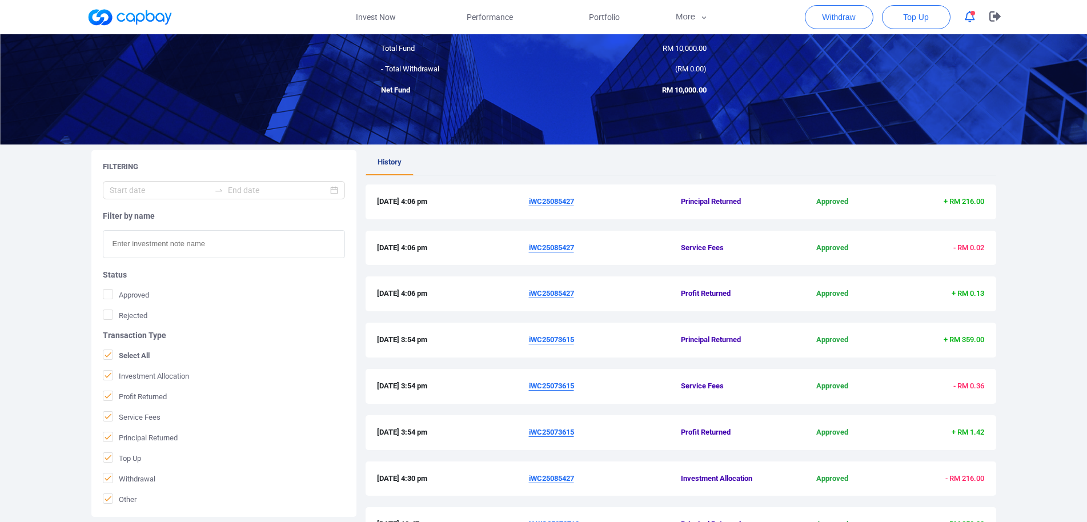
scroll to position [0, 0]
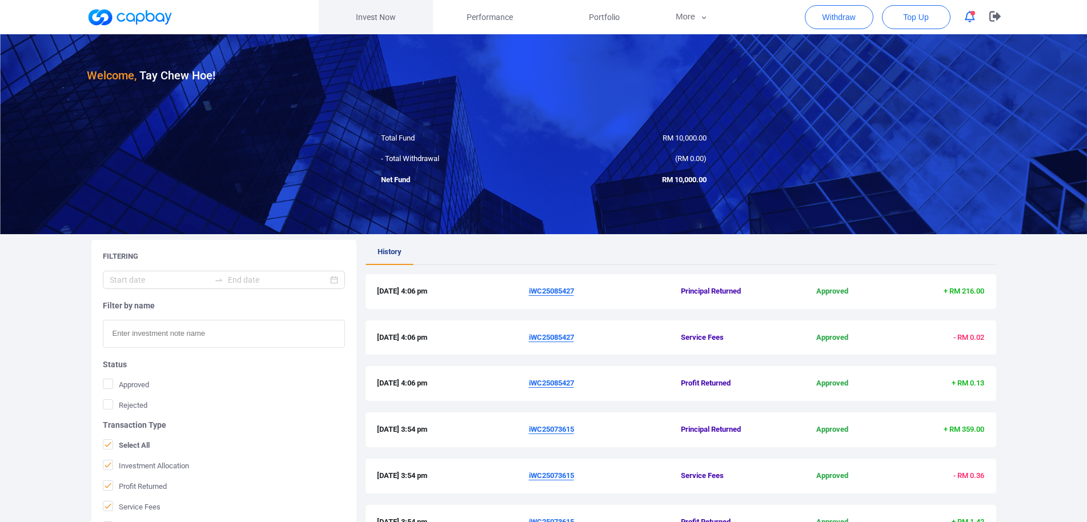
click at [386, 22] on link "Invest Now" at bounding box center [376, 17] width 114 height 34
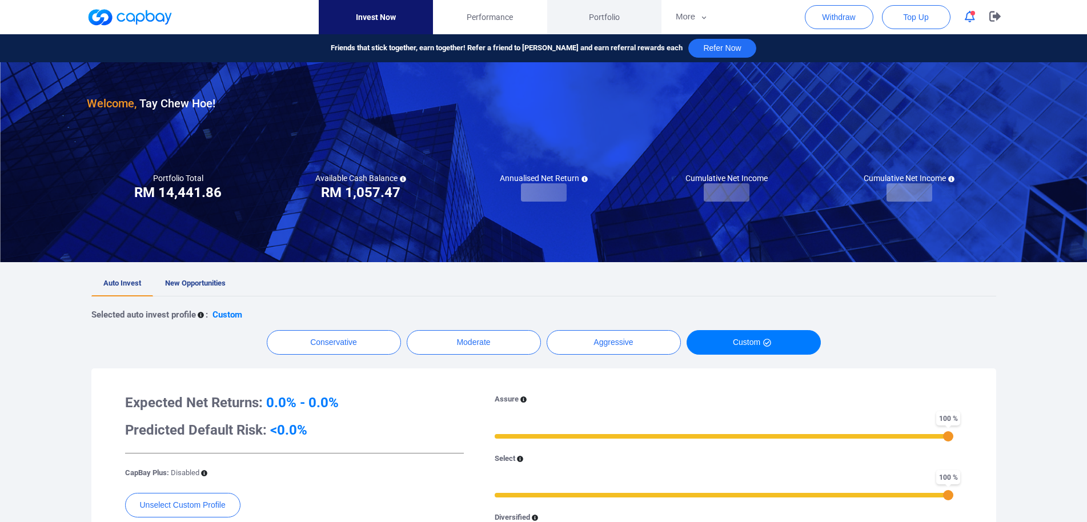
click at [605, 18] on span "Portfolio" at bounding box center [604, 17] width 31 height 13
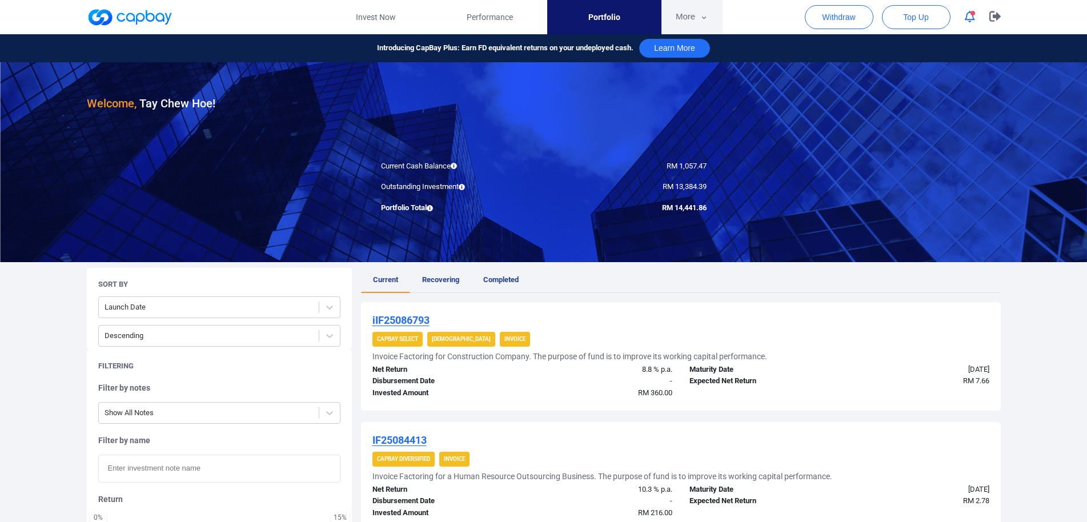
click at [685, 15] on button "More" at bounding box center [692, 17] width 61 height 34
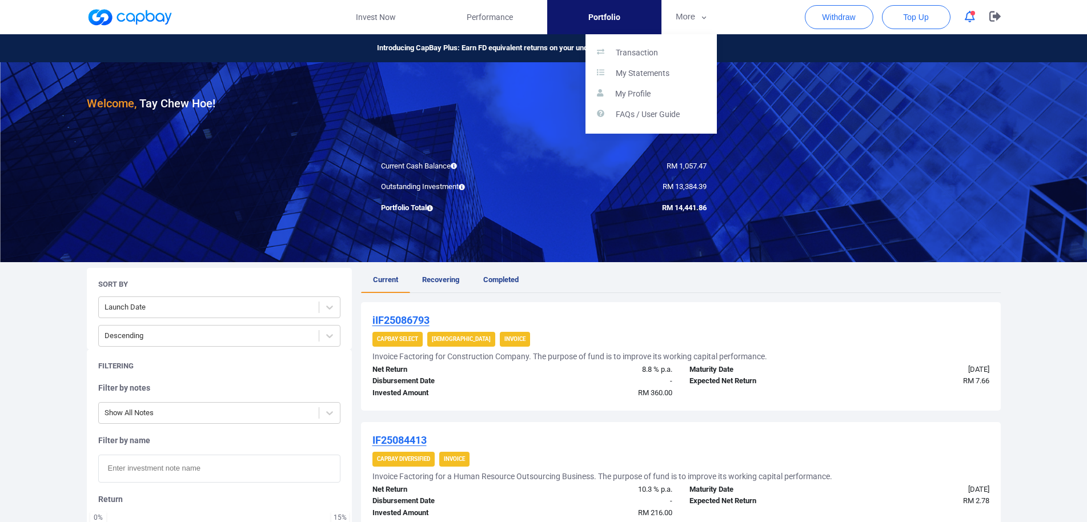
click at [502, 27] on button "button" at bounding box center [543, 261] width 1087 height 522
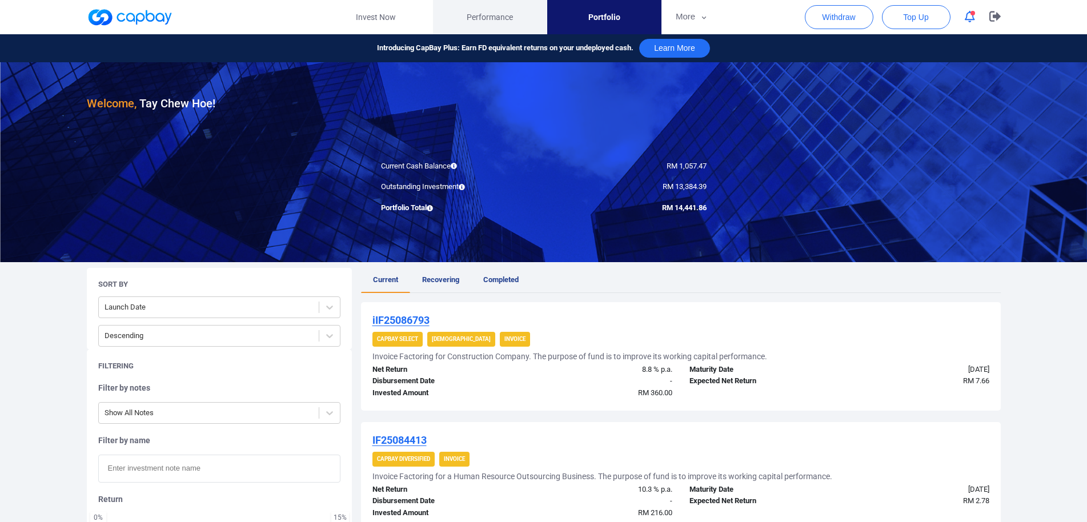
click at [501, 15] on span "Performance" at bounding box center [490, 17] width 46 height 13
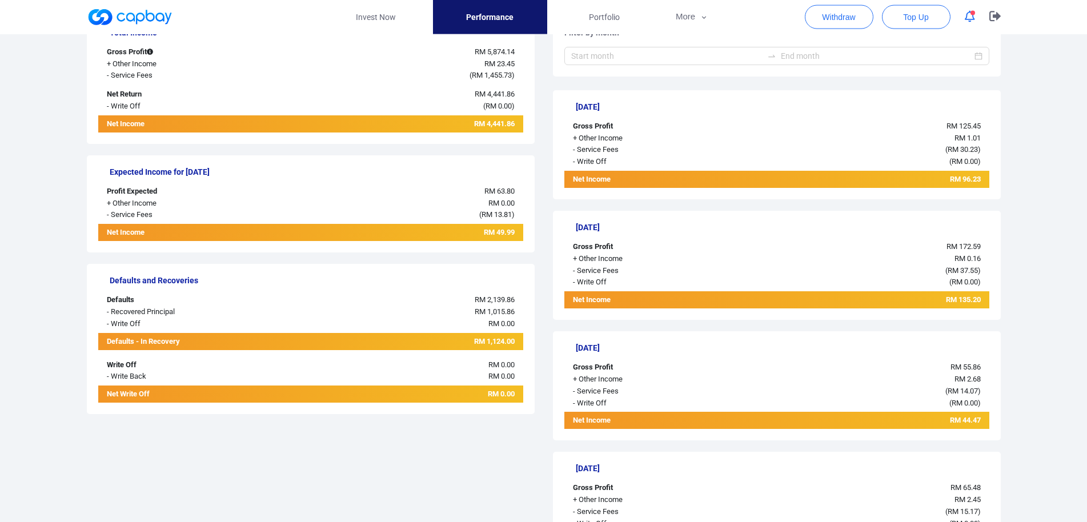
scroll to position [233, 0]
